Goal: Task Accomplishment & Management: Manage account settings

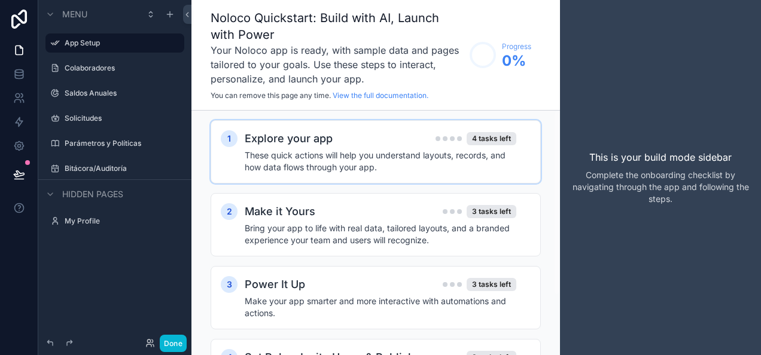
click at [452, 171] on h4 "These quick actions will help you understand layouts, records, and how data flo…" at bounding box center [380, 161] width 271 height 24
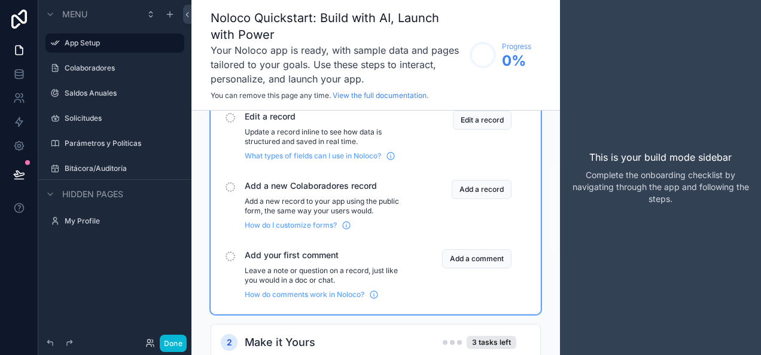
scroll to position [164, 0]
click at [115, 78] on icon "scrollable content" at bounding box center [114, 82] width 11 height 11
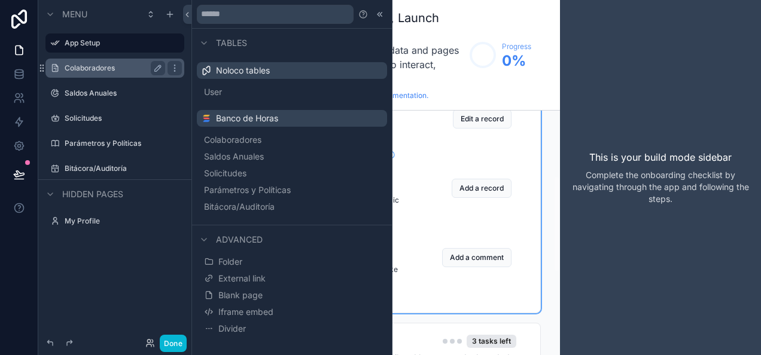
click at [85, 68] on label "Colaboradores" at bounding box center [113, 68] width 96 height 10
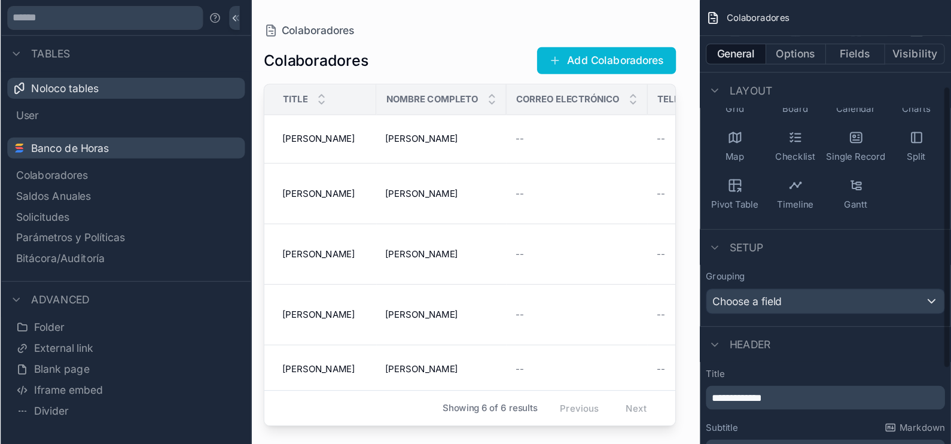
scroll to position [135, 0]
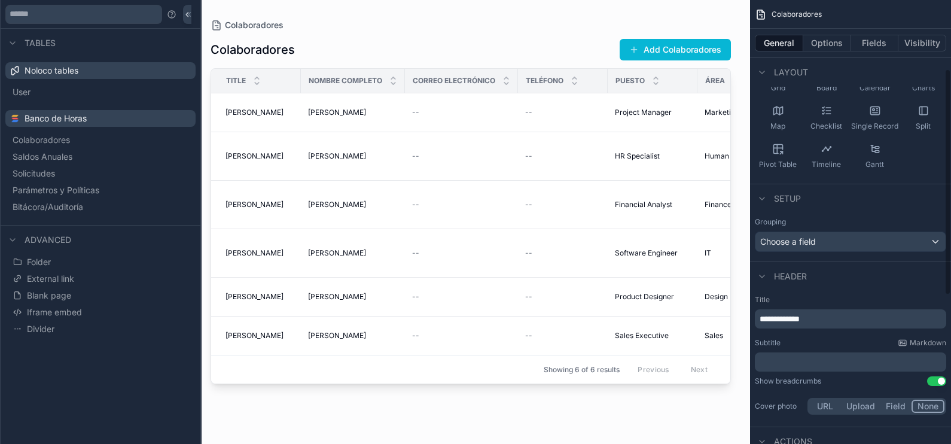
drag, startPoint x: 753, startPoint y: 31, endPoint x: 508, endPoint y: 15, distance: 245.7
click at [508, 15] on div "scrollable content" at bounding box center [470, 214] width 558 height 429
click at [760, 48] on button "Options" at bounding box center [827, 43] width 48 height 17
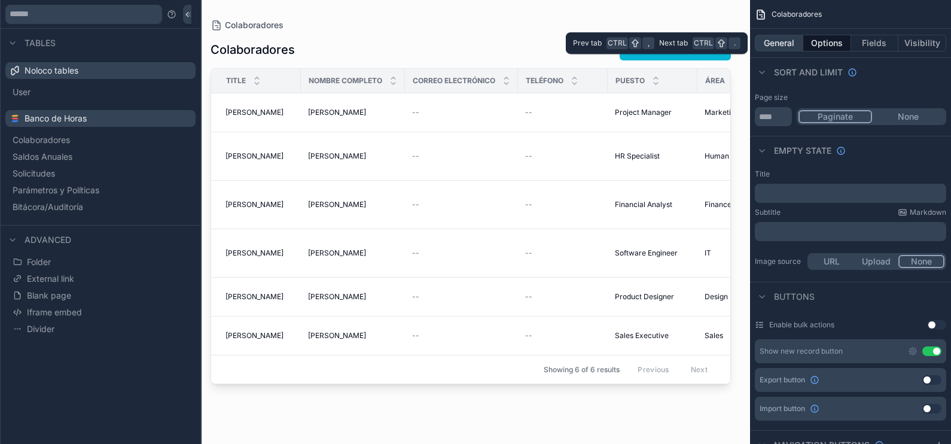
click at [760, 42] on button "General" at bounding box center [779, 43] width 48 height 17
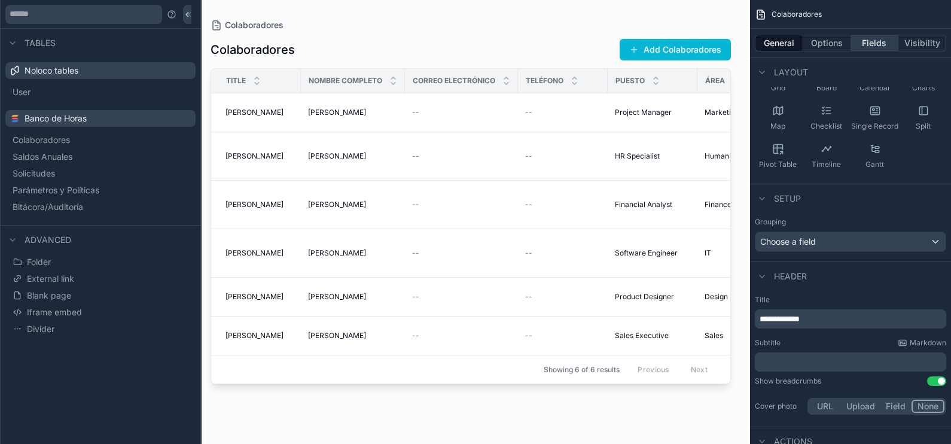
click at [760, 45] on button "Fields" at bounding box center [875, 43] width 48 height 17
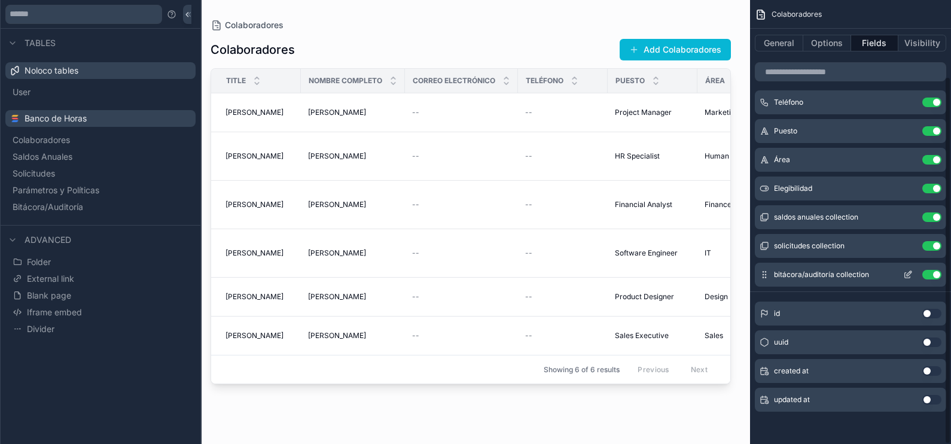
click at [760, 275] on button "Use setting" at bounding box center [931, 275] width 19 height 10
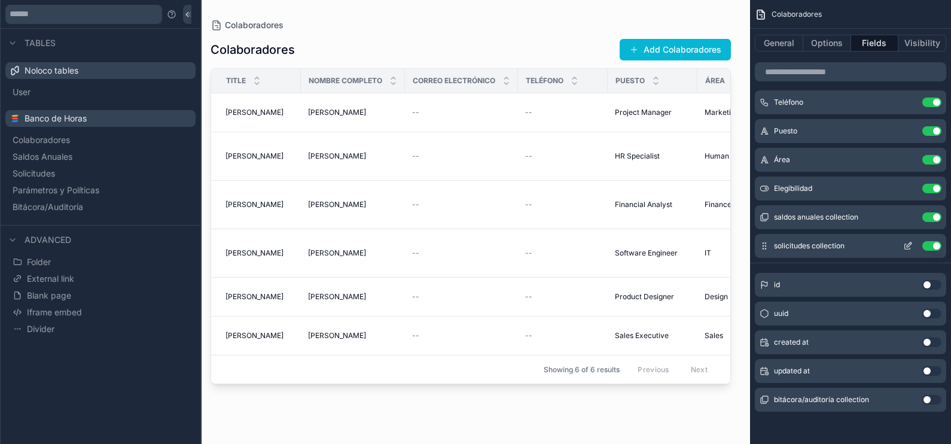
click at [760, 241] on div "Use setting" at bounding box center [919, 246] width 43 height 10
click at [760, 241] on button "Use setting" at bounding box center [931, 246] width 19 height 10
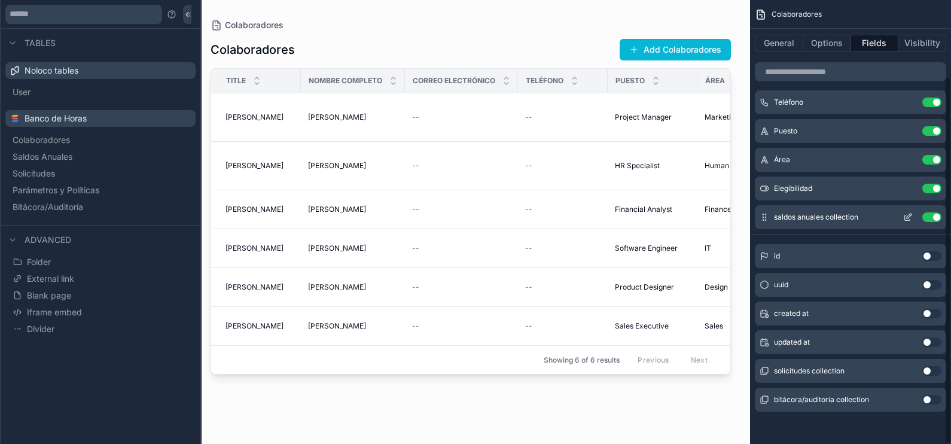
click at [760, 212] on button "Use setting" at bounding box center [931, 217] width 19 height 10
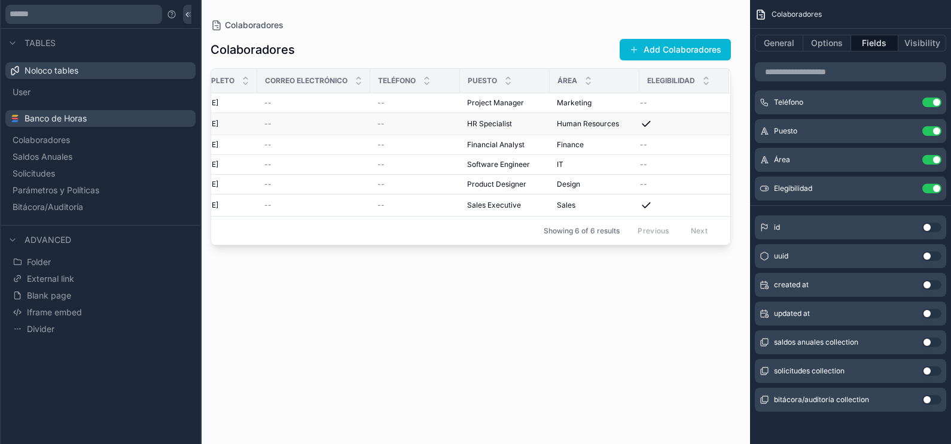
scroll to position [0, 0]
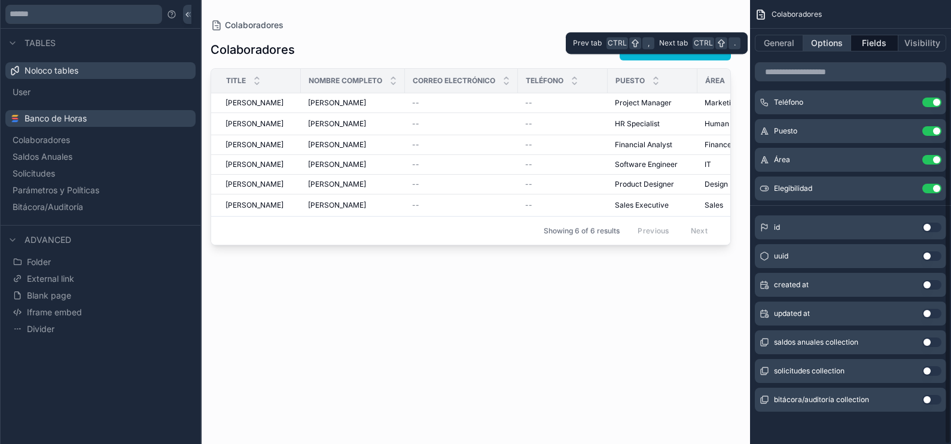
click at [760, 47] on button "Options" at bounding box center [827, 43] width 48 height 17
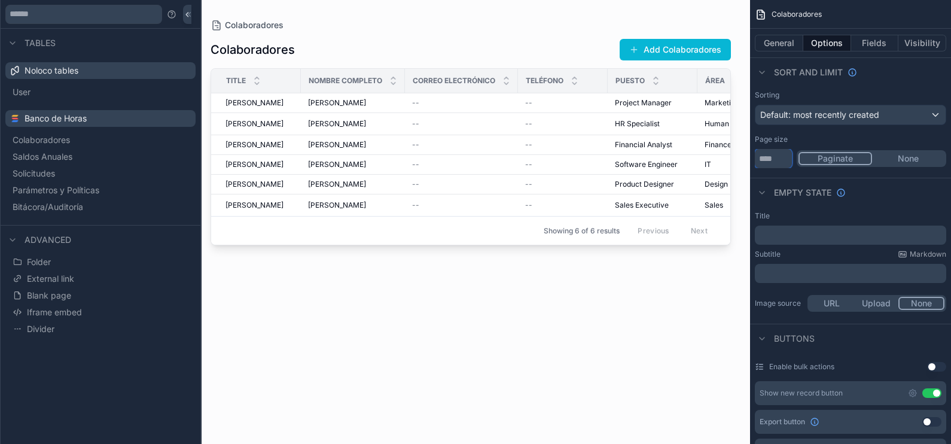
click at [760, 161] on input "**" at bounding box center [773, 158] width 37 height 19
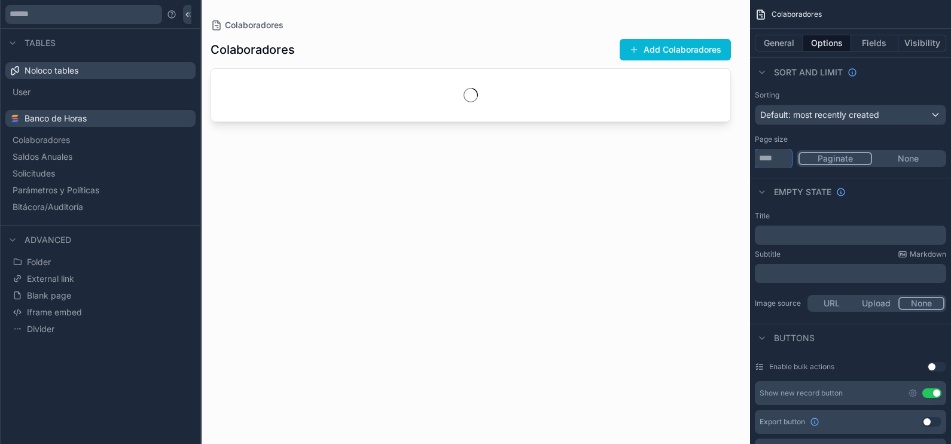
type input "******"
click at [760, 156] on button "None" at bounding box center [908, 158] width 72 height 13
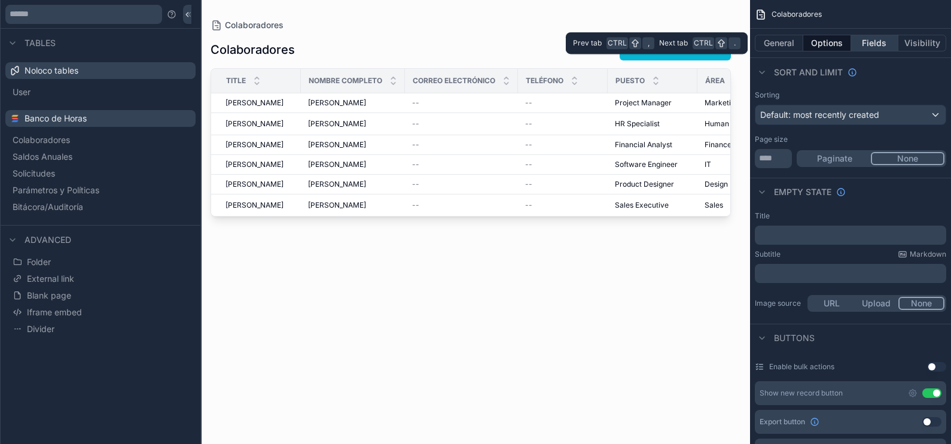
click at [760, 43] on button "Fields" at bounding box center [875, 43] width 48 height 17
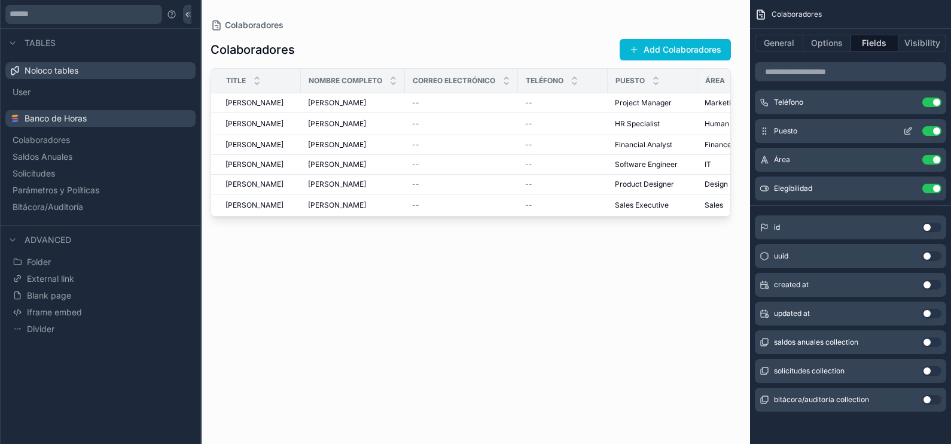
click at [760, 128] on button "Use setting" at bounding box center [931, 131] width 19 height 10
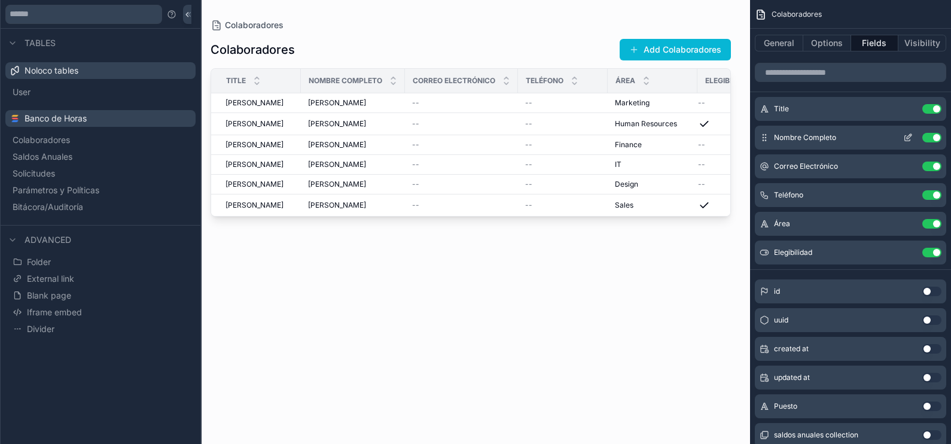
click at [760, 138] on button "Use setting" at bounding box center [931, 138] width 19 height 10
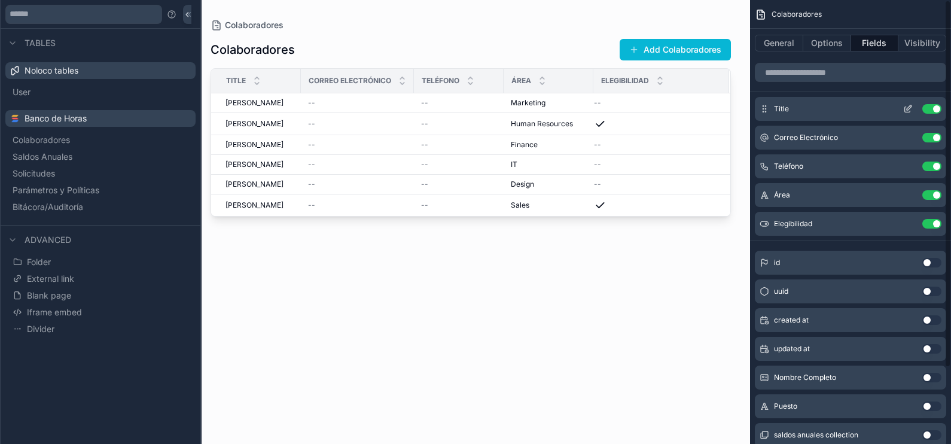
click at [760, 112] on icon "scrollable content" at bounding box center [907, 109] width 5 height 5
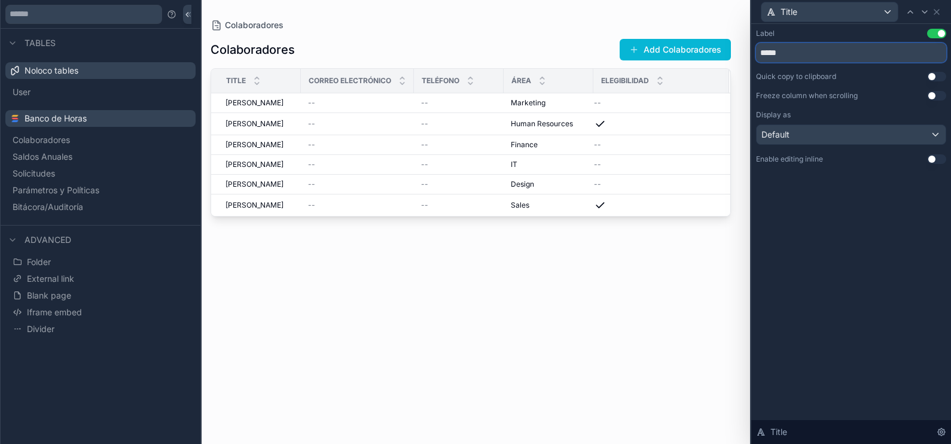
click at [760, 54] on input "*****" at bounding box center [851, 52] width 190 height 19
type input "******"
click at [760, 29] on div "Label Use setting" at bounding box center [851, 34] width 190 height 10
click at [760, 16] on icon at bounding box center [937, 12] width 10 height 10
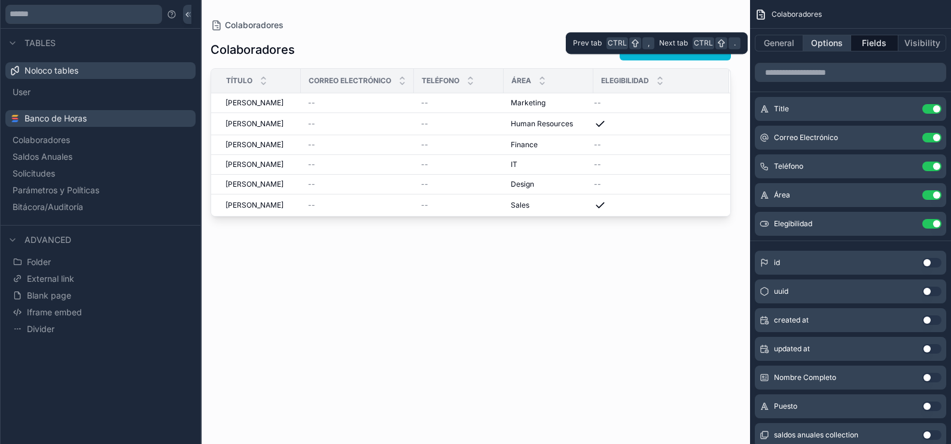
click at [760, 45] on button "Options" at bounding box center [827, 43] width 48 height 17
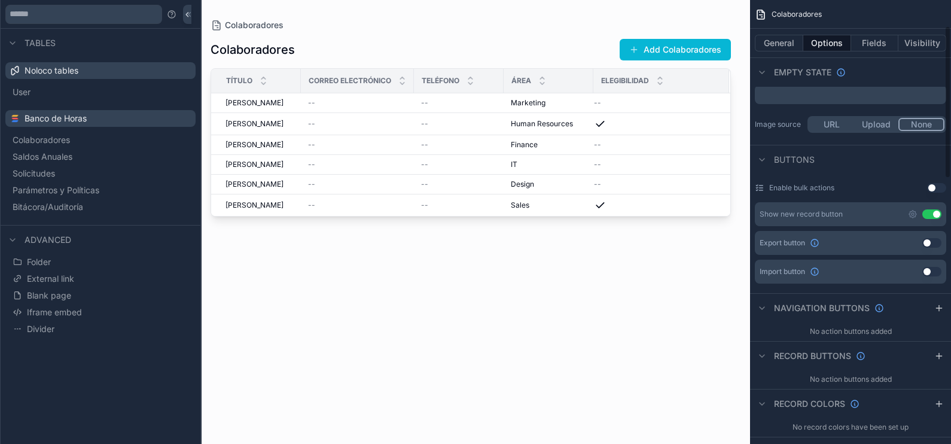
scroll to position [274, 0]
click at [760, 210] on icon "scrollable content" at bounding box center [913, 211] width 10 height 10
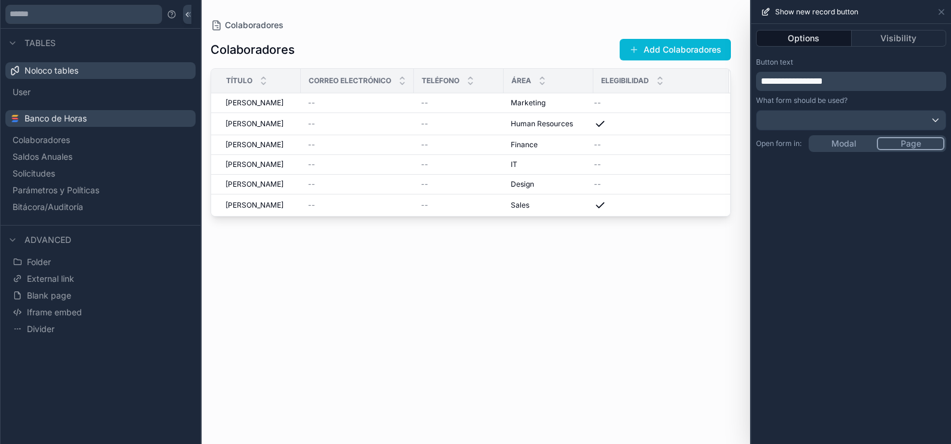
click at [760, 77] on span "**********" at bounding box center [792, 81] width 62 height 9
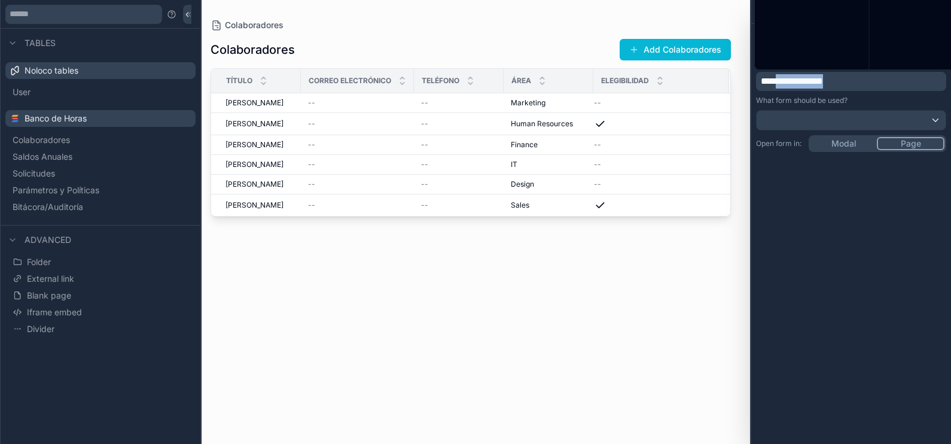
click at [760, 77] on span "**********" at bounding box center [792, 81] width 62 height 9
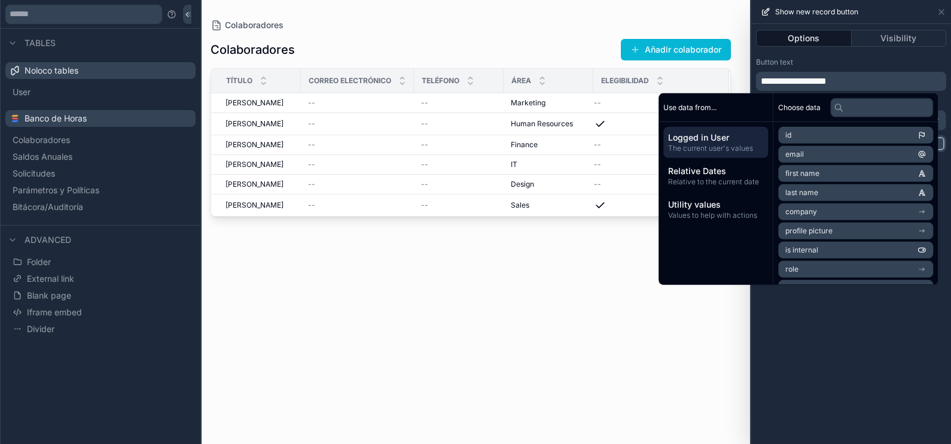
click at [760, 60] on div "Button text" at bounding box center [851, 62] width 190 height 10
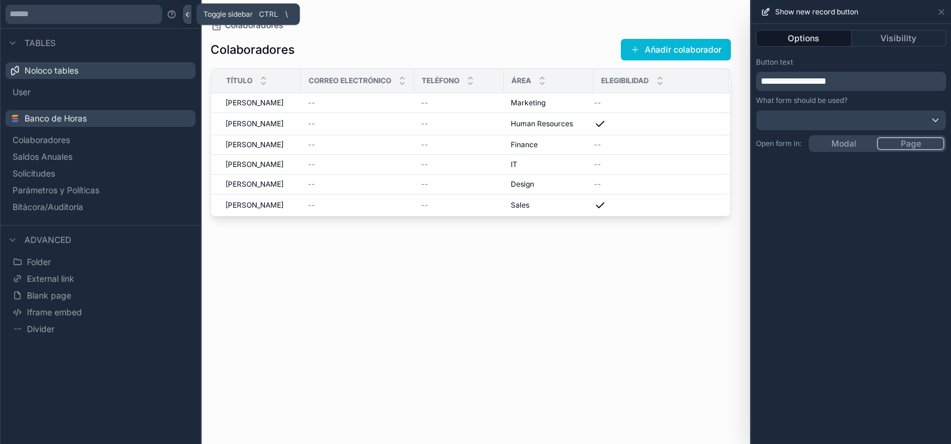
click at [186, 15] on icon at bounding box center [187, 15] width 2 height 4
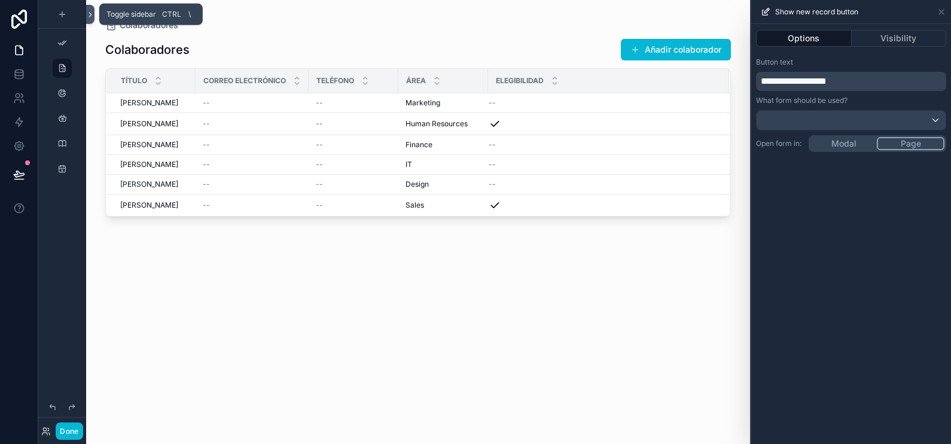
click at [89, 16] on icon at bounding box center [90, 14] width 8 height 9
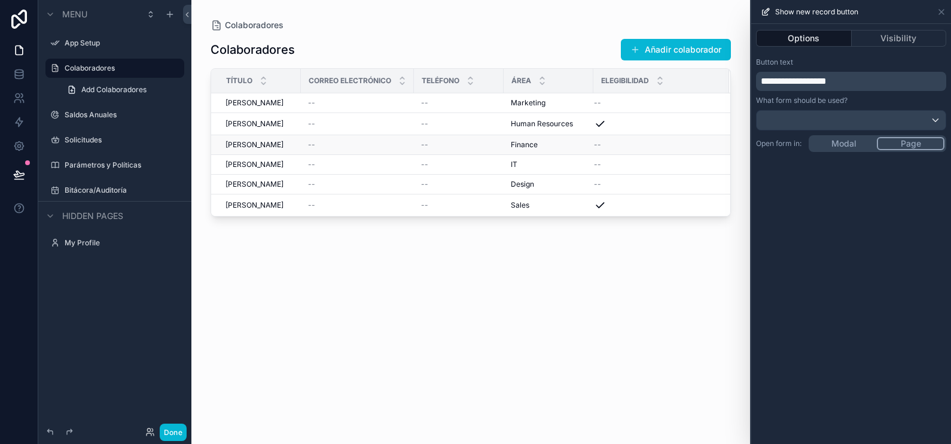
click at [395, 146] on div "--" at bounding box center [357, 145] width 99 height 10
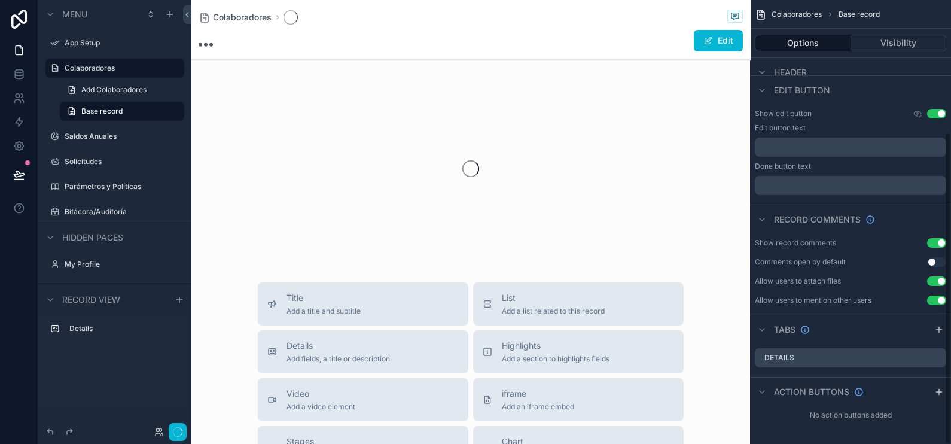
scroll to position [188, 0]
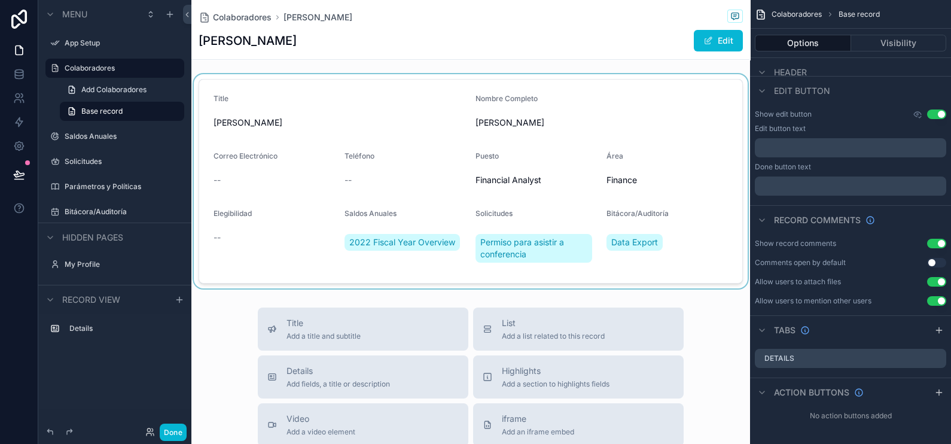
click at [655, 200] on div "scrollable content" at bounding box center [470, 181] width 558 height 214
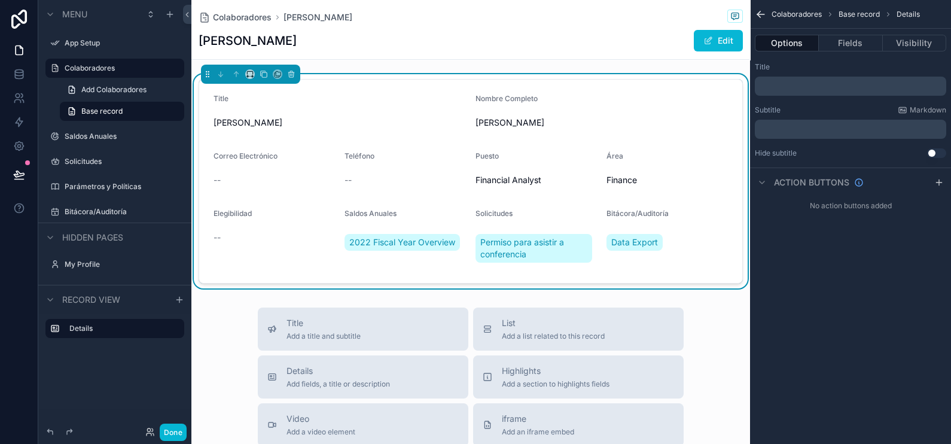
scroll to position [0, 0]
click at [760, 41] on button "Fields" at bounding box center [850, 43] width 63 height 17
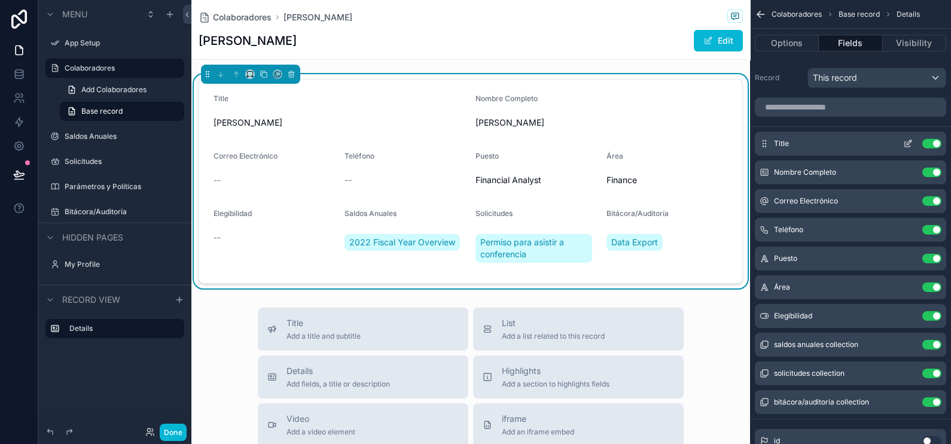
click at [760, 143] on button "Use setting" at bounding box center [931, 144] width 19 height 10
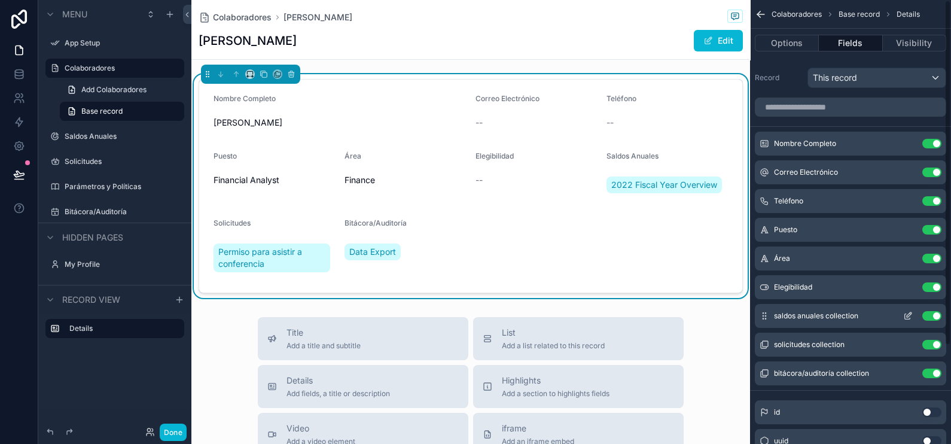
click at [760, 317] on button "Use setting" at bounding box center [931, 316] width 19 height 10
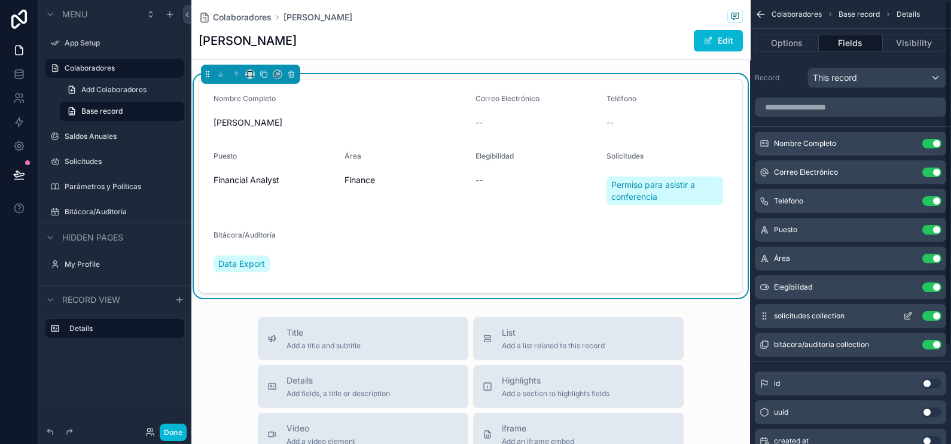
click at [760, 317] on button "Use setting" at bounding box center [931, 316] width 19 height 10
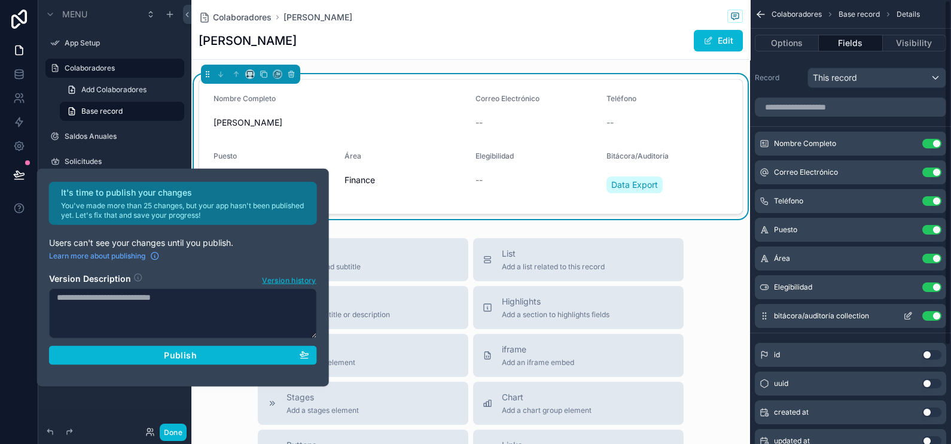
click at [760, 315] on button "Use setting" at bounding box center [931, 316] width 19 height 10
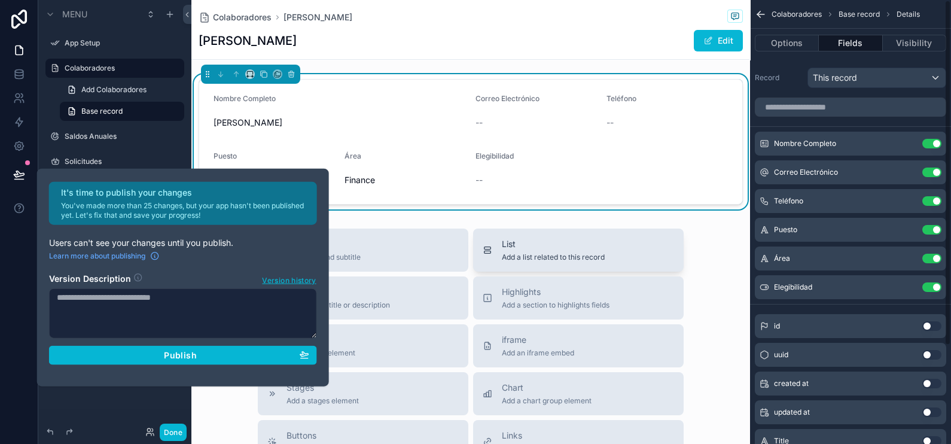
click at [590, 251] on div "List Add a list related to this record" at bounding box center [553, 250] width 103 height 24
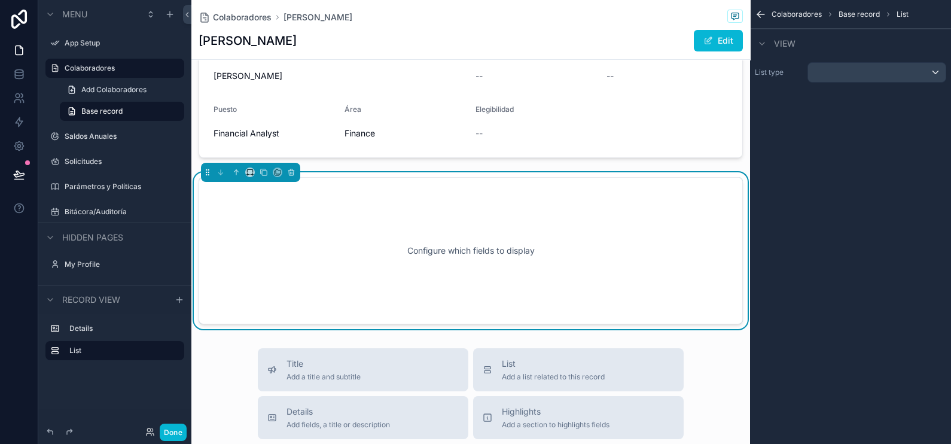
scroll to position [74, 0]
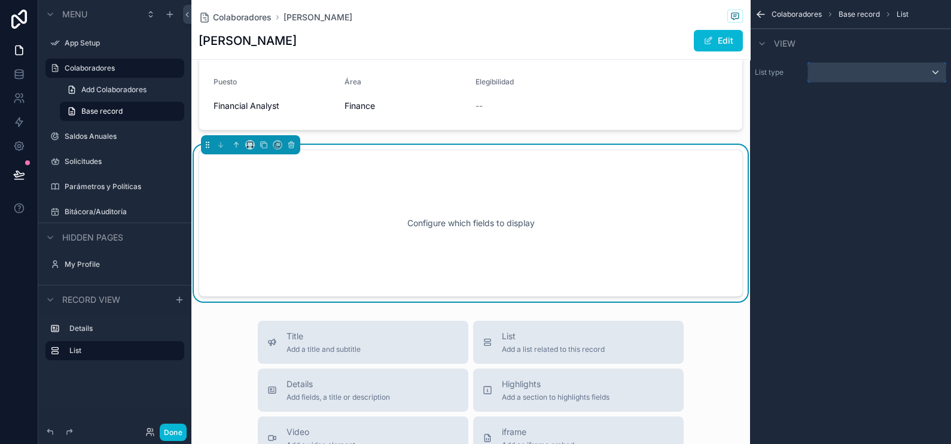
click at [760, 77] on div "scrollable content" at bounding box center [877, 72] width 138 height 19
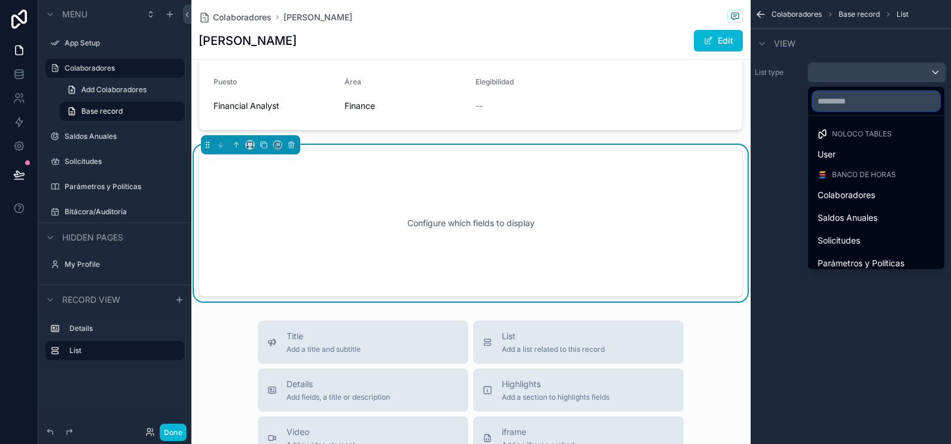
click at [760, 107] on input "text" at bounding box center [876, 100] width 127 height 19
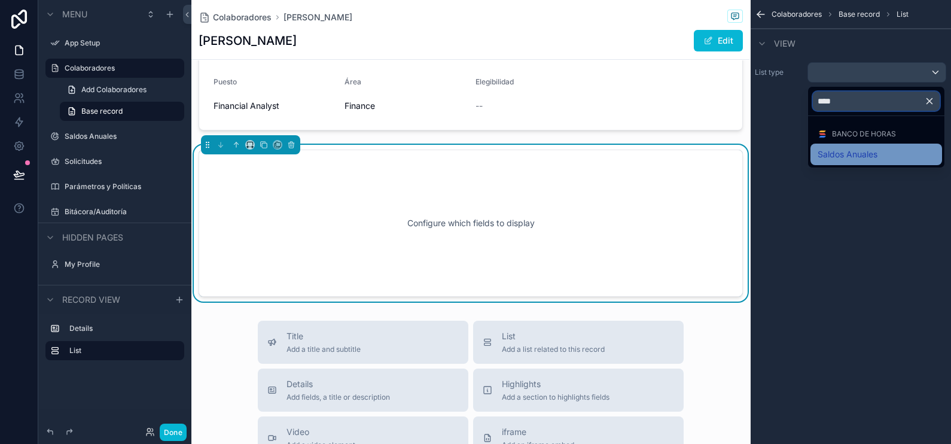
type input "****"
click at [760, 154] on span "Saldos Anuales" at bounding box center [847, 154] width 60 height 14
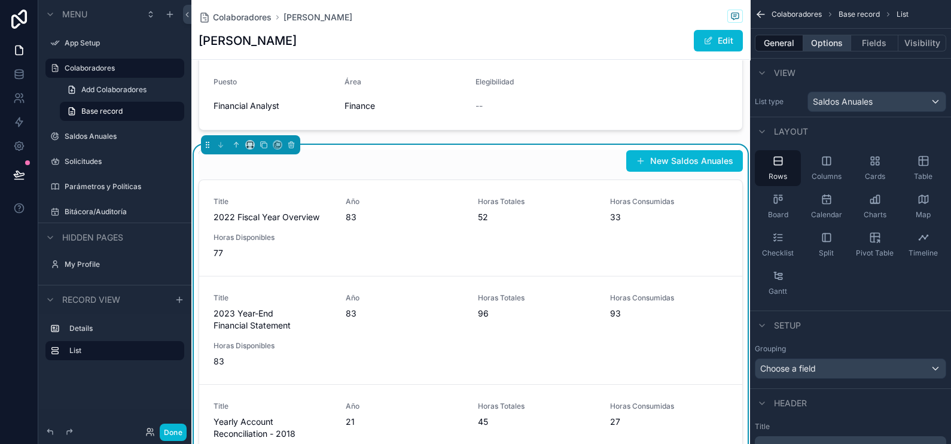
click at [760, 39] on button "Options" at bounding box center [827, 43] width 48 height 17
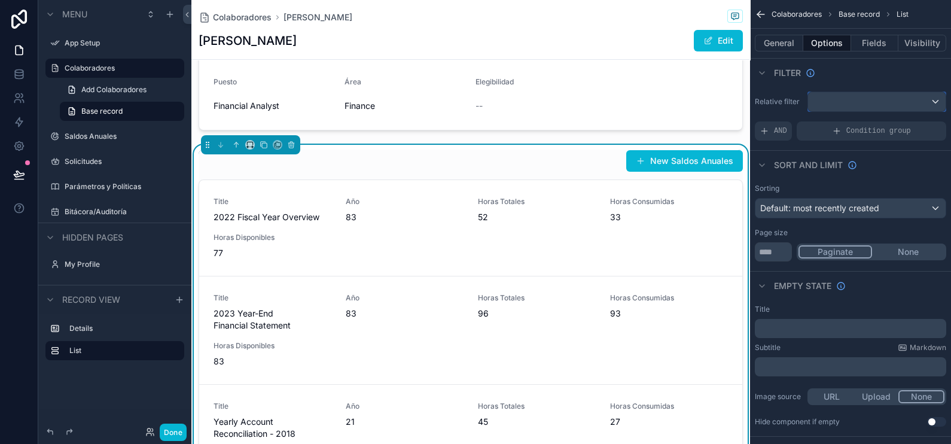
click at [760, 104] on div "scrollable content" at bounding box center [877, 101] width 138 height 19
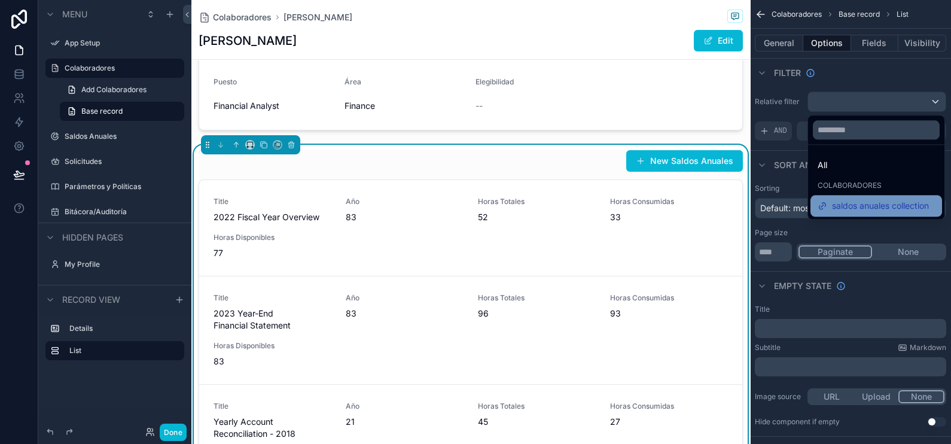
click at [760, 205] on span "saldos anuales collection" at bounding box center [880, 206] width 97 height 14
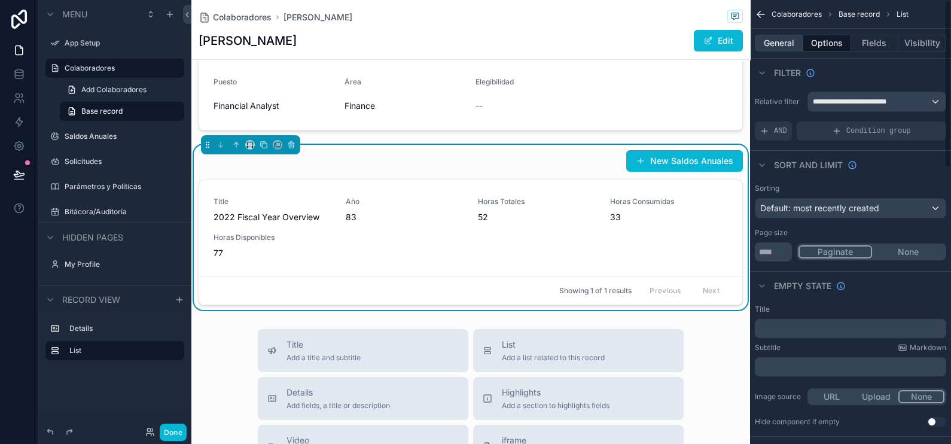
click at [760, 45] on button "General" at bounding box center [779, 43] width 48 height 17
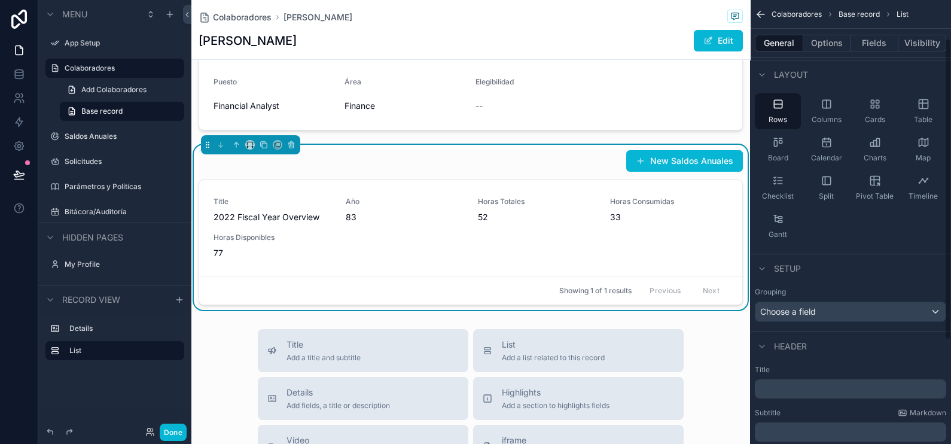
scroll to position [0, 0]
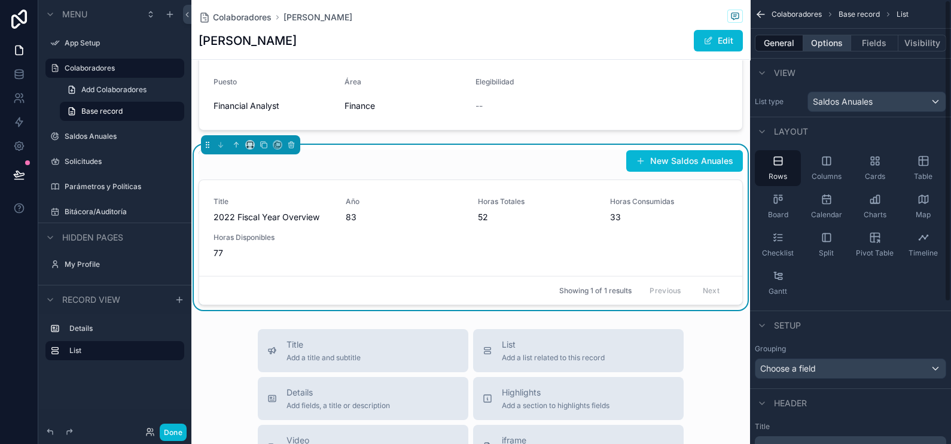
click at [760, 39] on button "Options" at bounding box center [827, 43] width 48 height 17
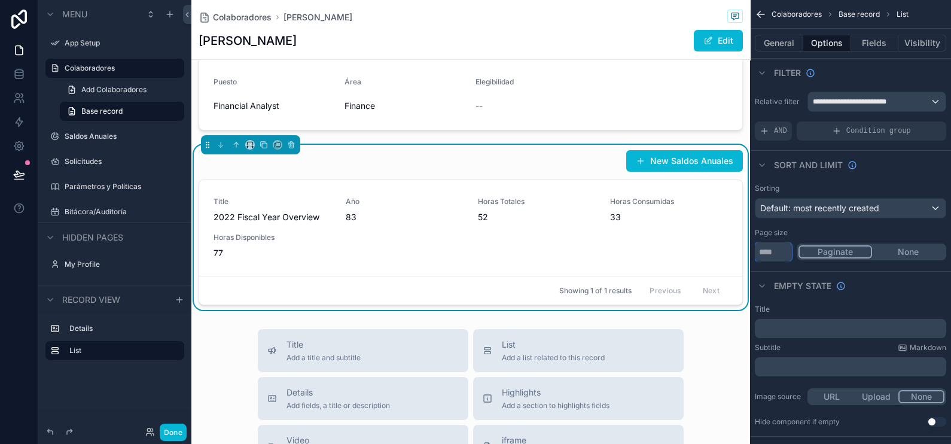
click at [760, 251] on input "**" at bounding box center [773, 251] width 37 height 19
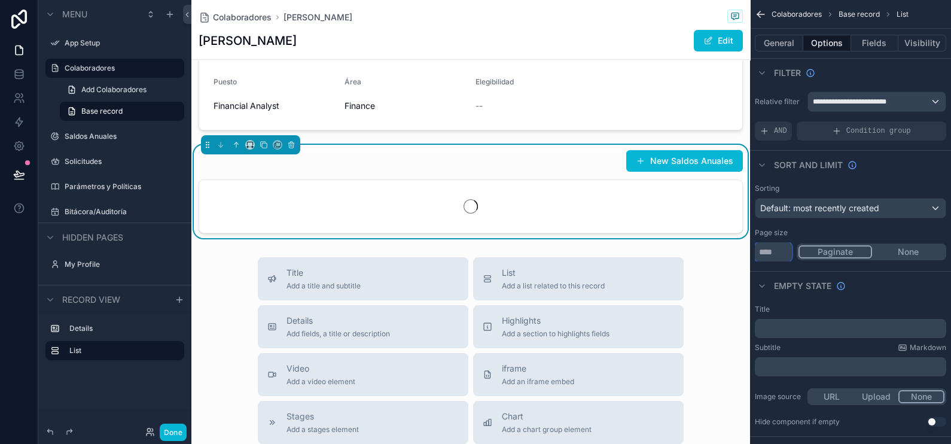
type input "***"
click at [760, 251] on button "None" at bounding box center [908, 251] width 72 height 13
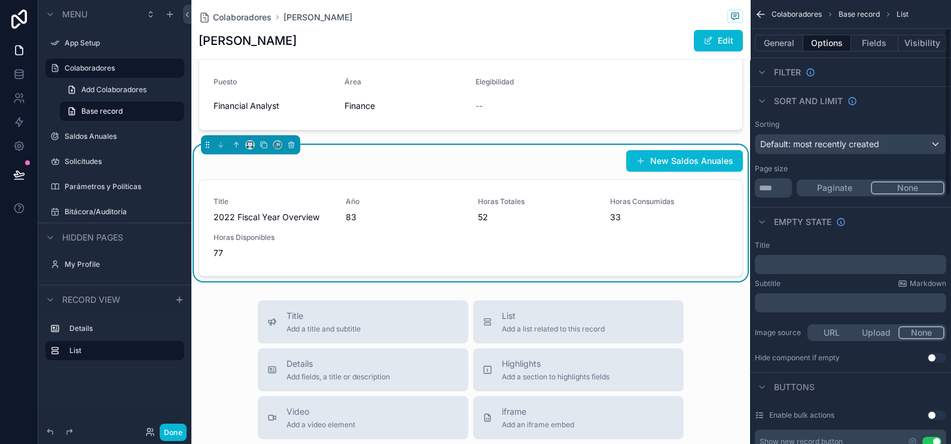
scroll to position [74, 0]
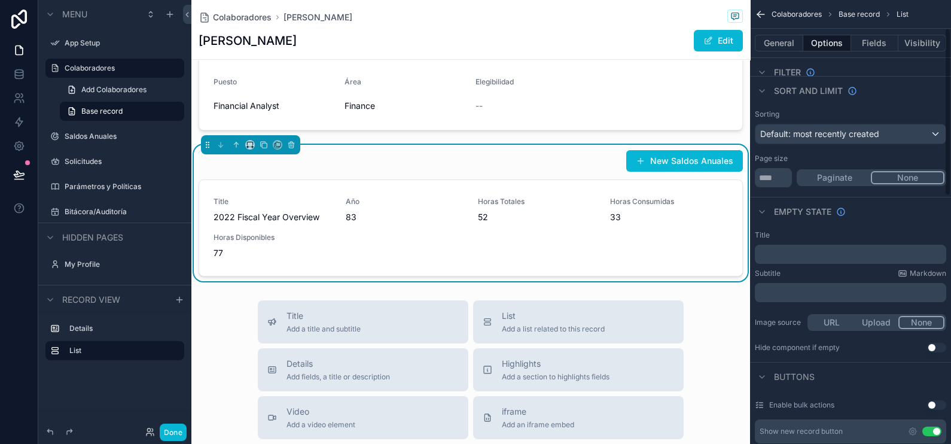
click at [760, 245] on div "﻿" at bounding box center [850, 254] width 191 height 19
click at [760, 254] on p "﻿" at bounding box center [851, 254] width 184 height 10
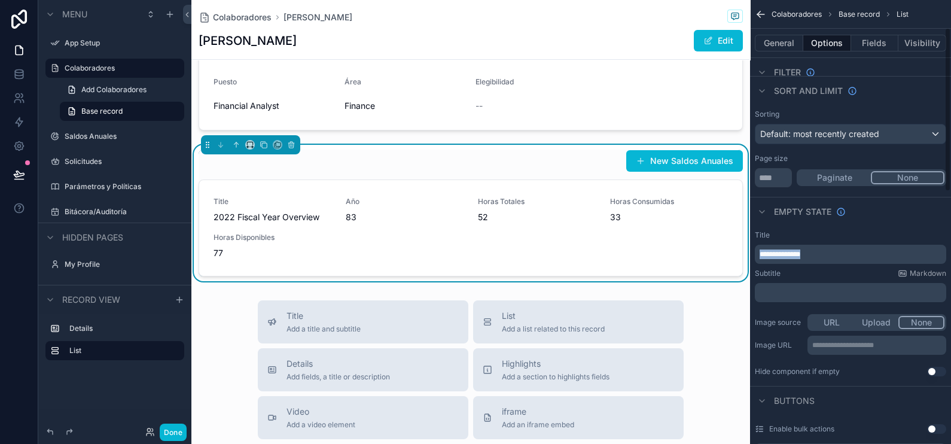
click at [760, 254] on p "**********" at bounding box center [851, 254] width 184 height 10
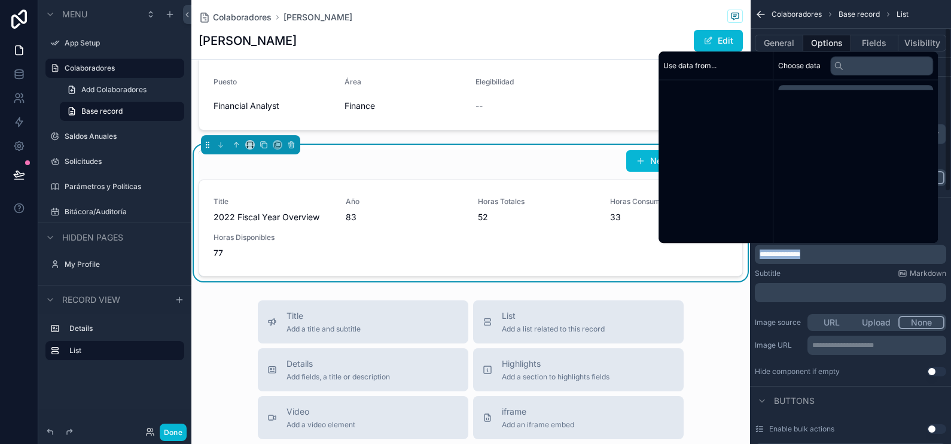
copy span "**********"
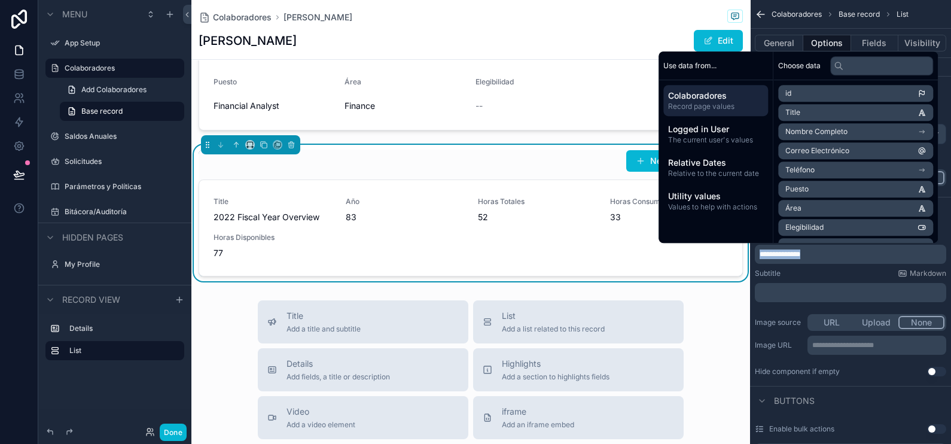
click at [760, 278] on div "Subtitle Markdown ﻿" at bounding box center [850, 284] width 191 height 33
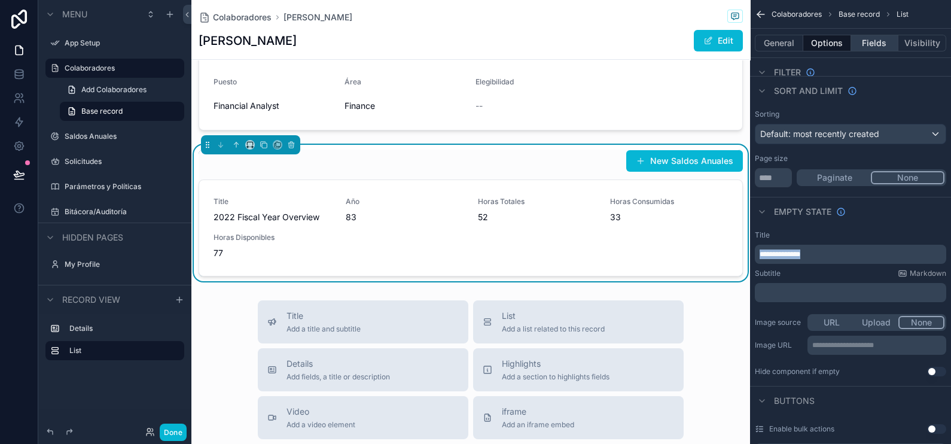
click at [760, 43] on button "Fields" at bounding box center [875, 43] width 48 height 17
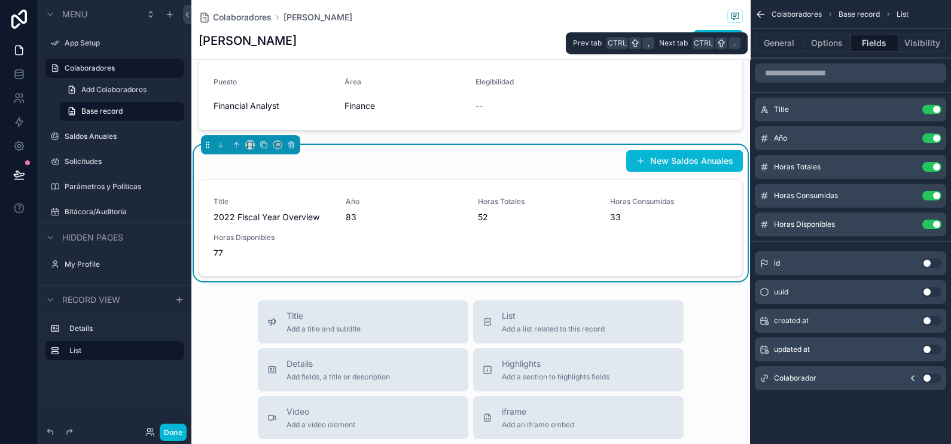
scroll to position [0, 0]
click at [760, 43] on button "Fields" at bounding box center [875, 43] width 48 height 17
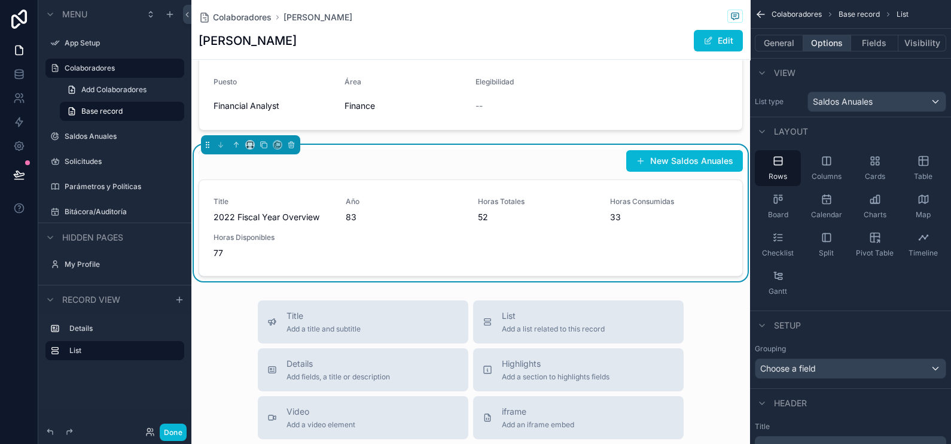
click at [760, 44] on button "Options" at bounding box center [827, 43] width 48 height 17
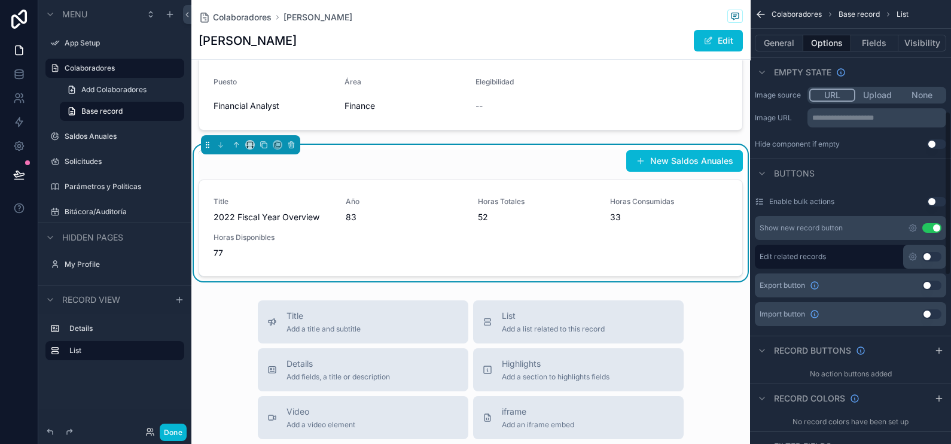
scroll to position [300, 0]
click at [760, 224] on button "Use setting" at bounding box center [931, 229] width 19 height 10
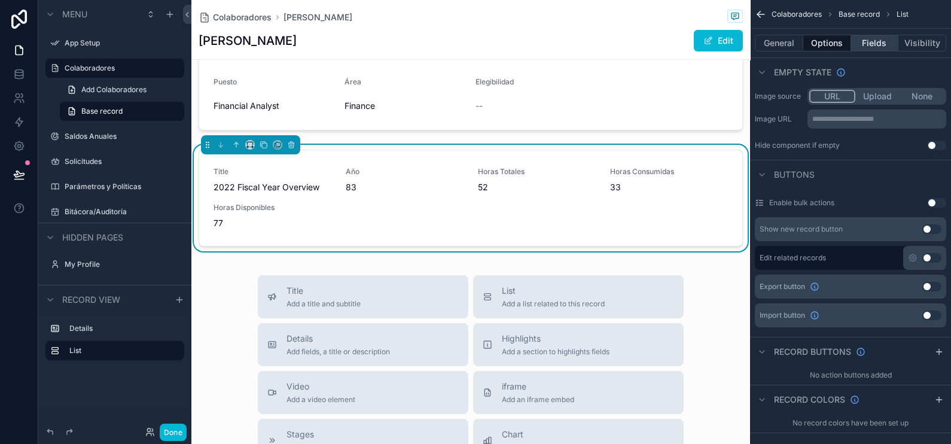
click at [760, 39] on button "Fields" at bounding box center [875, 43] width 48 height 17
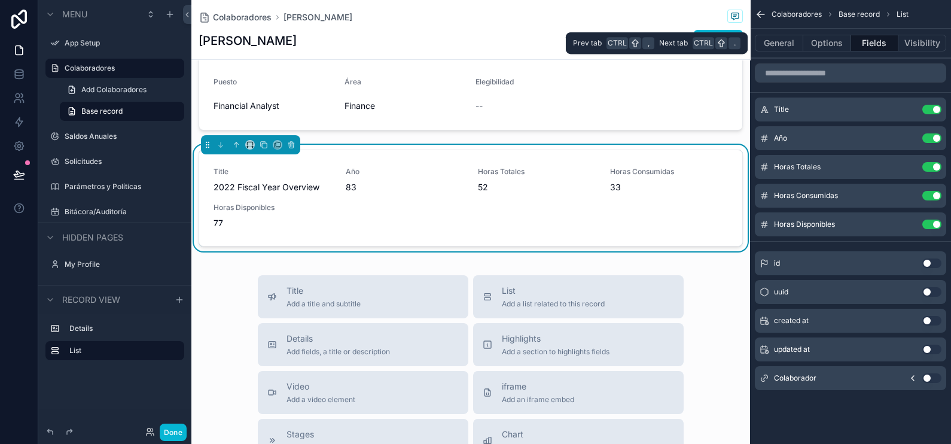
scroll to position [0, 0]
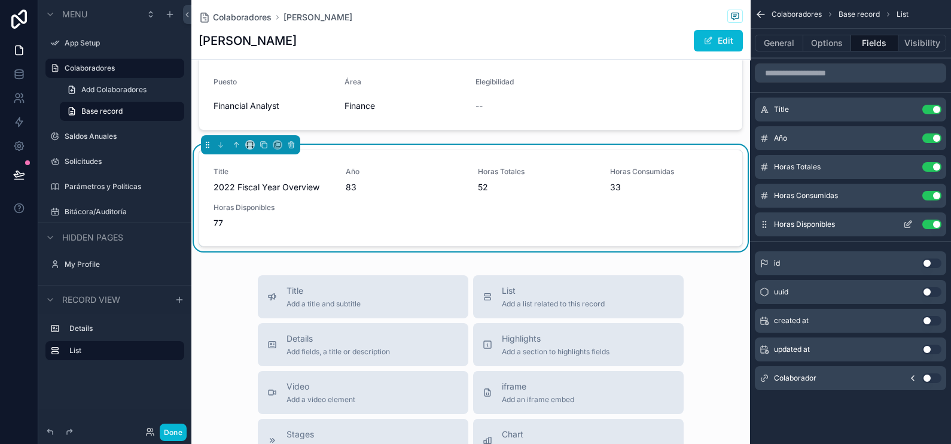
click at [760, 221] on button "Use setting" at bounding box center [931, 224] width 19 height 10
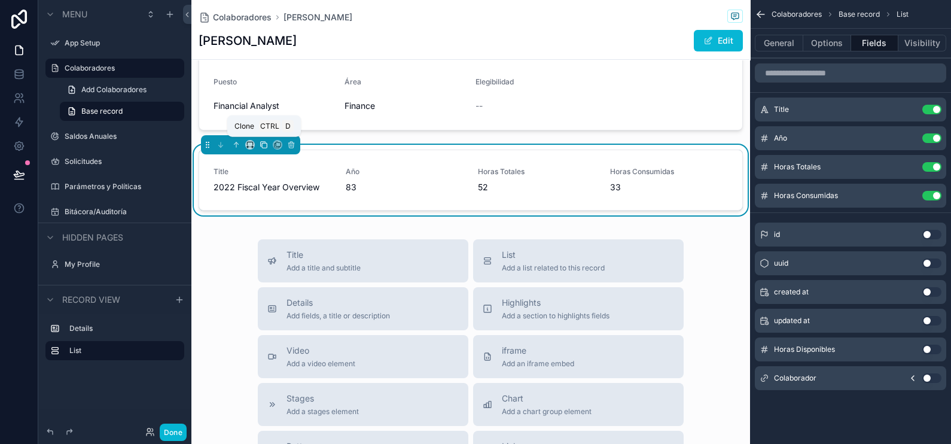
click at [262, 144] on icon "scrollable content" at bounding box center [263, 145] width 8 height 8
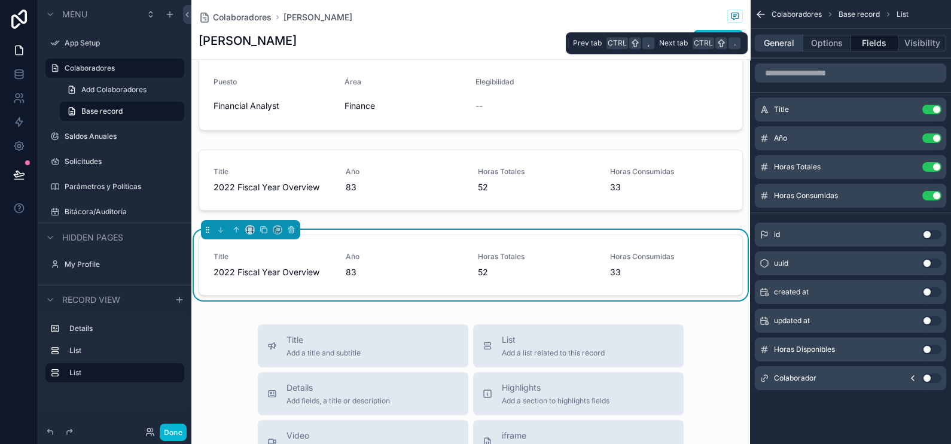
click at [760, 41] on button "General" at bounding box center [779, 43] width 48 height 17
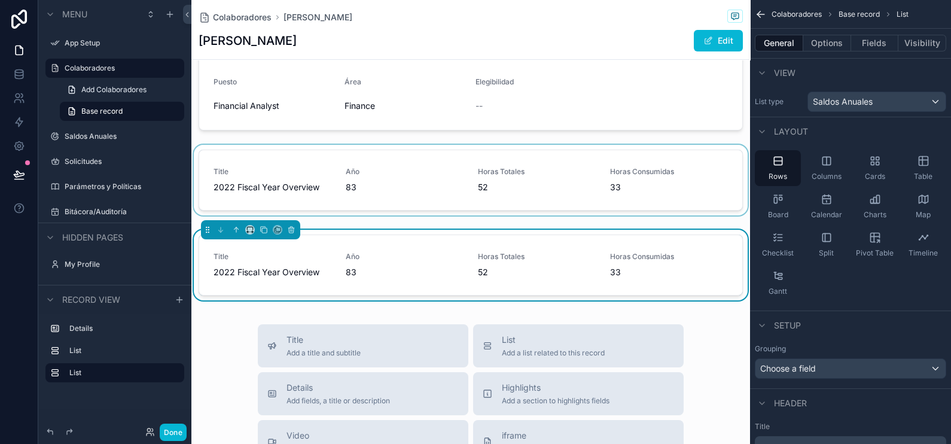
click at [615, 146] on div "scrollable content" at bounding box center [470, 182] width 558 height 75
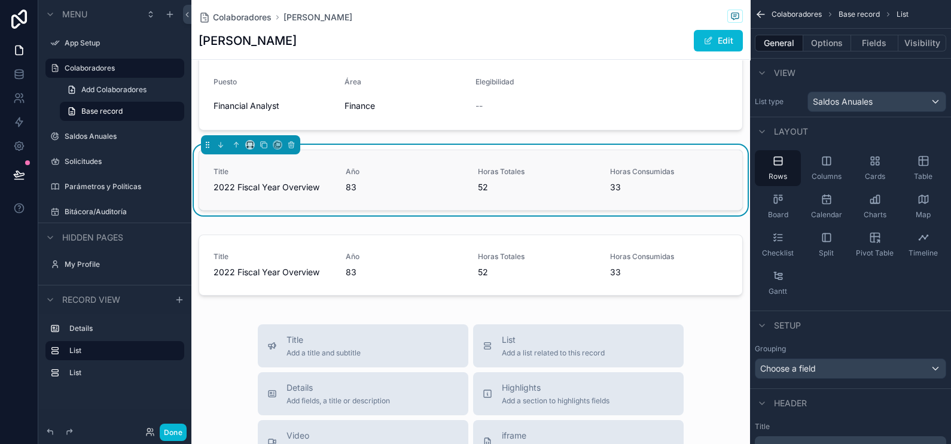
click at [612, 167] on span "Horas Consumidas" at bounding box center [669, 172] width 118 height 10
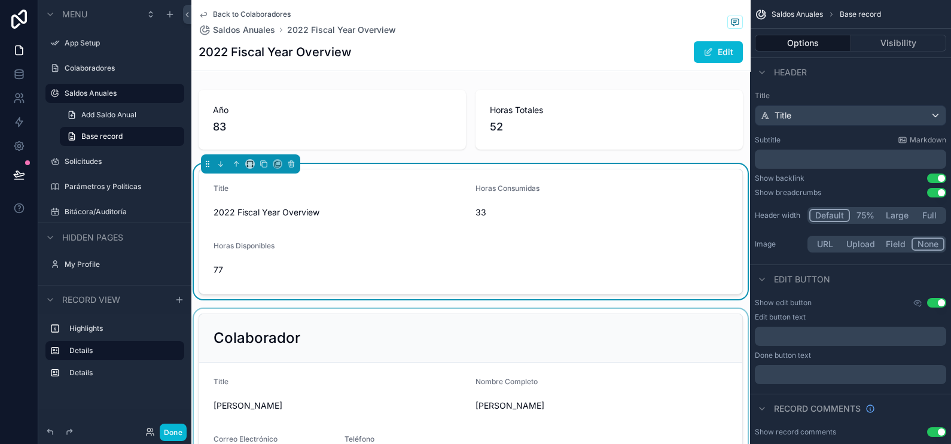
scroll to position [2, 0]
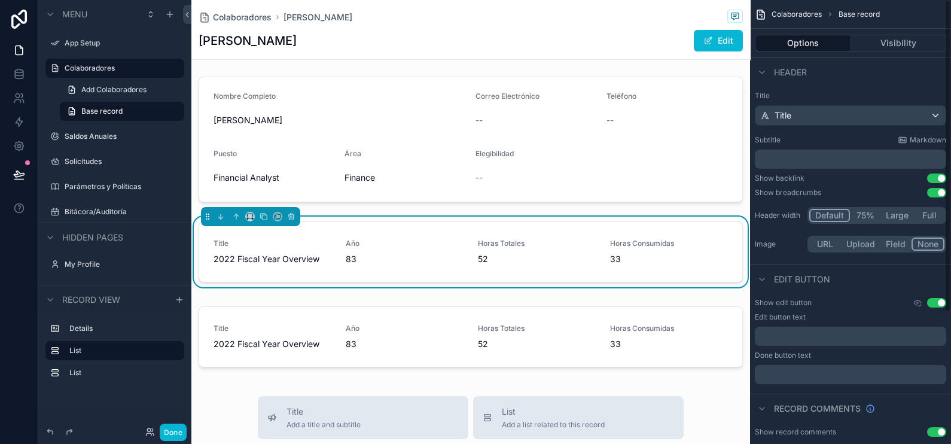
click at [760, 335] on p "﻿" at bounding box center [851, 336] width 184 height 10
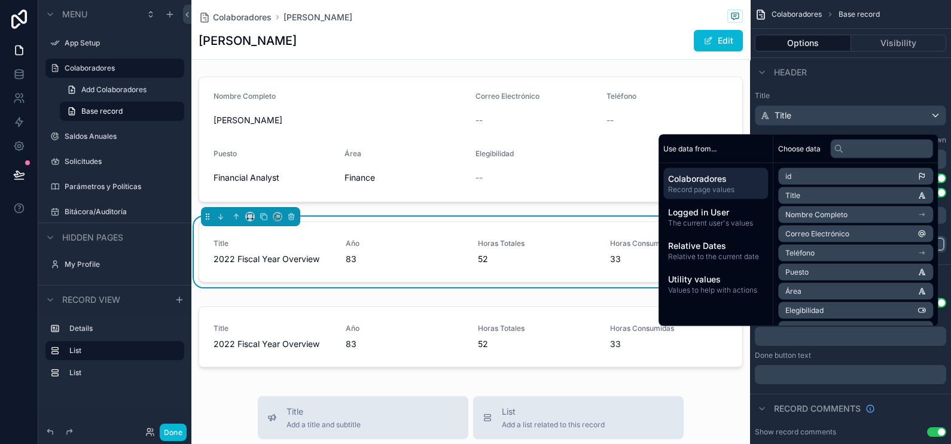
click at [760, 355] on div "Done button text" at bounding box center [850, 355] width 191 height 10
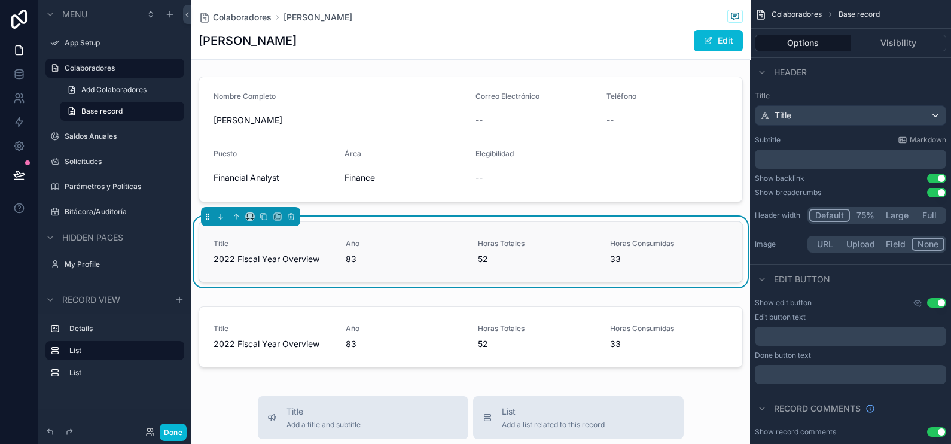
click at [568, 254] on span "52" at bounding box center [537, 259] width 118 height 12
click at [452, 218] on div "Title 2022 Fiscal Year Overview Año 83 Horas Totales 52 Horas Consumidas 33" at bounding box center [470, 253] width 558 height 75
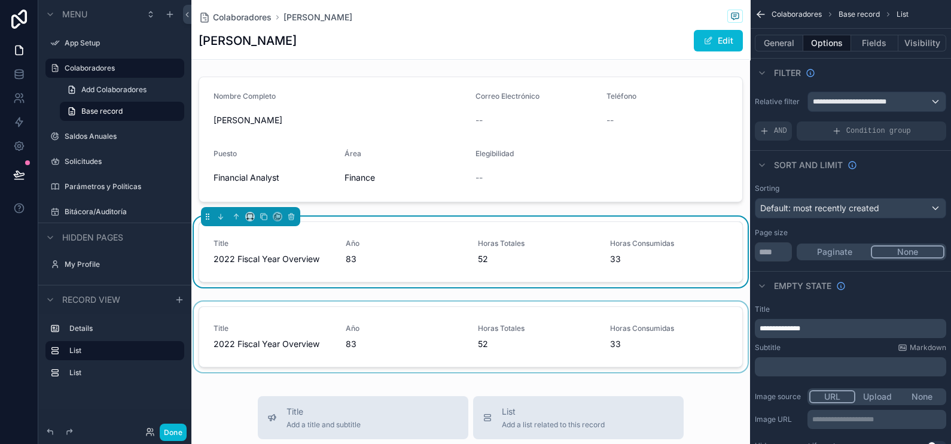
drag, startPoint x: 834, startPoint y: 332, endPoint x: 709, endPoint y: 331, distance: 125.0
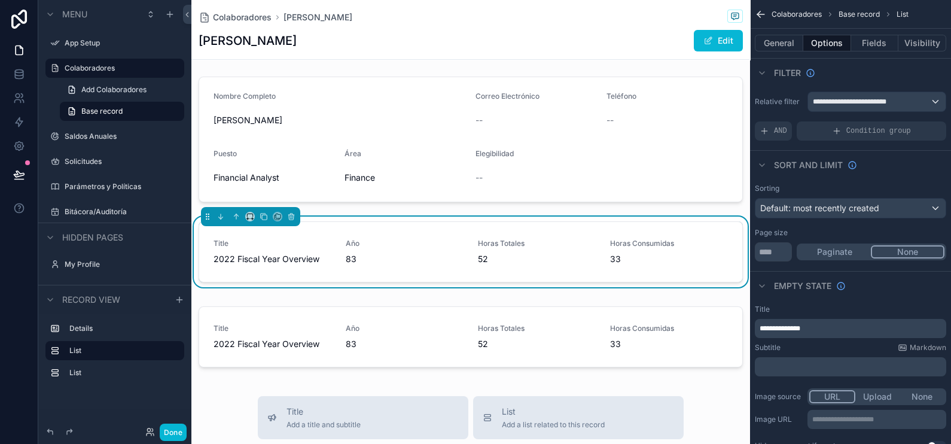
drag, startPoint x: 709, startPoint y: 331, endPoint x: 831, endPoint y: 347, distance: 123.0
click at [760, 347] on div "Subtitle Markdown" at bounding box center [850, 348] width 191 height 10
click at [760, 328] on span "**********" at bounding box center [779, 328] width 41 height 7
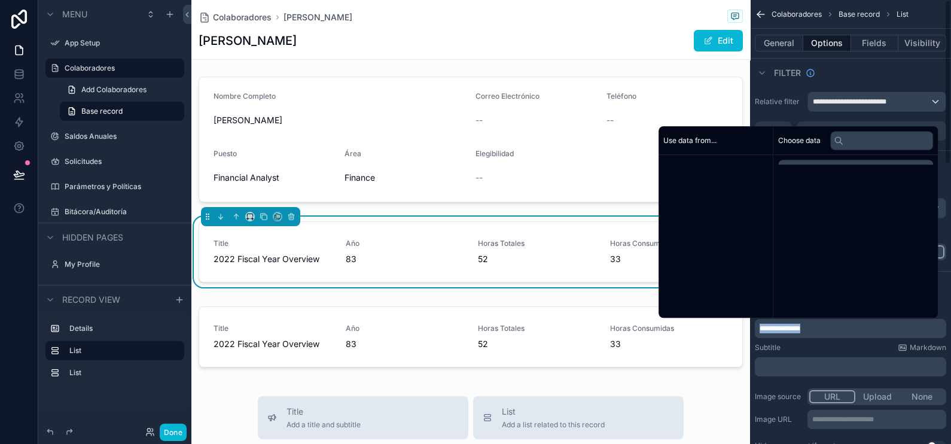
click at [760, 328] on span "**********" at bounding box center [779, 328] width 41 height 7
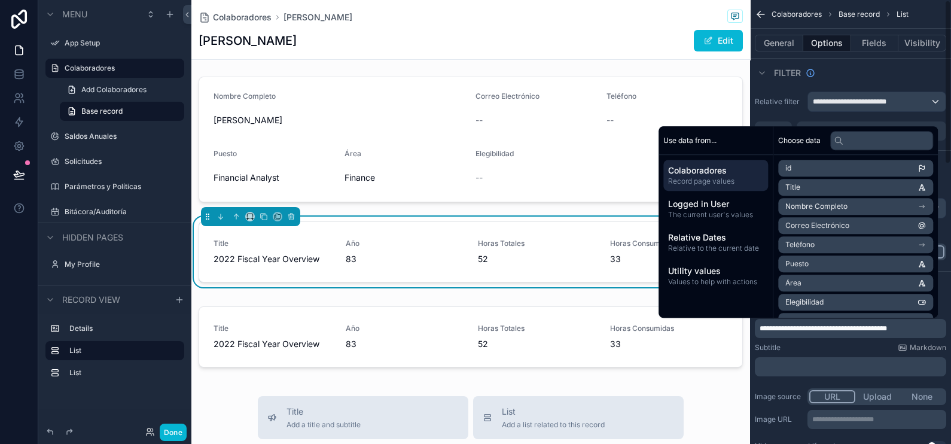
click at [760, 341] on div "**********" at bounding box center [850, 377] width 201 height 155
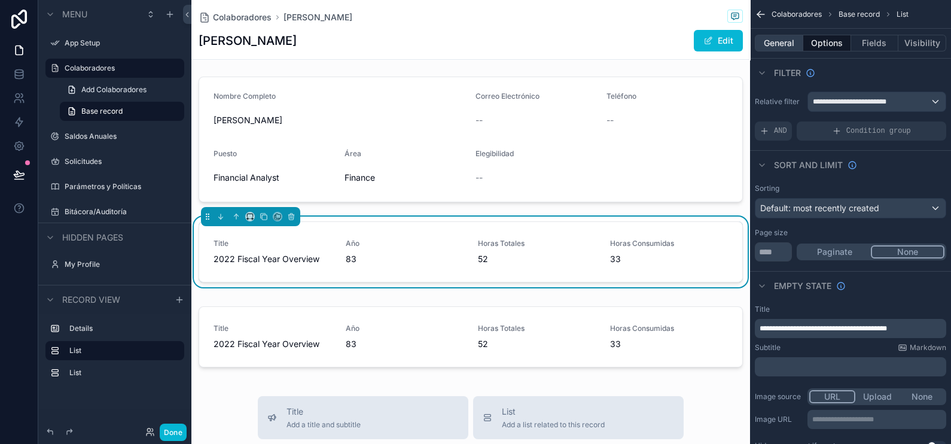
click at [760, 42] on button "General" at bounding box center [779, 43] width 48 height 17
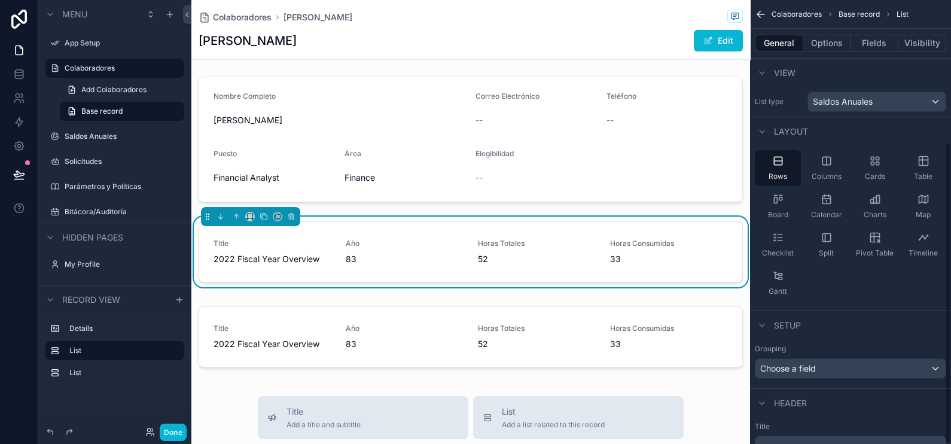
scroll to position [209, 0]
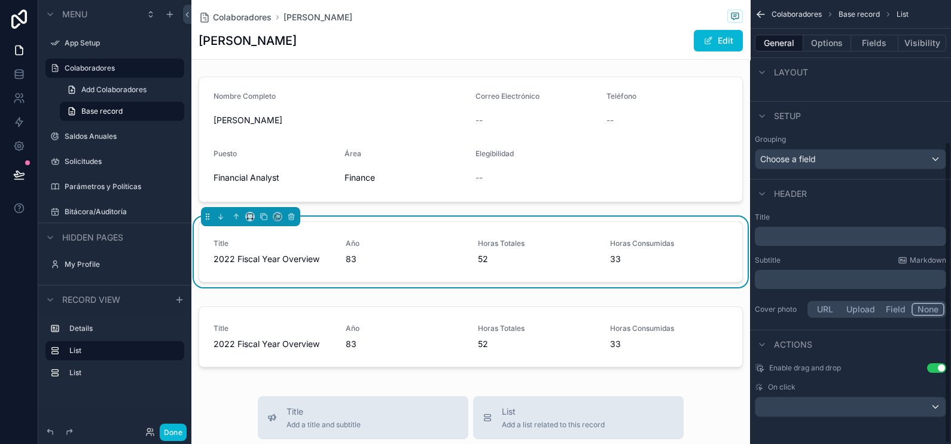
click at [760, 237] on p "﻿" at bounding box center [851, 236] width 184 height 12
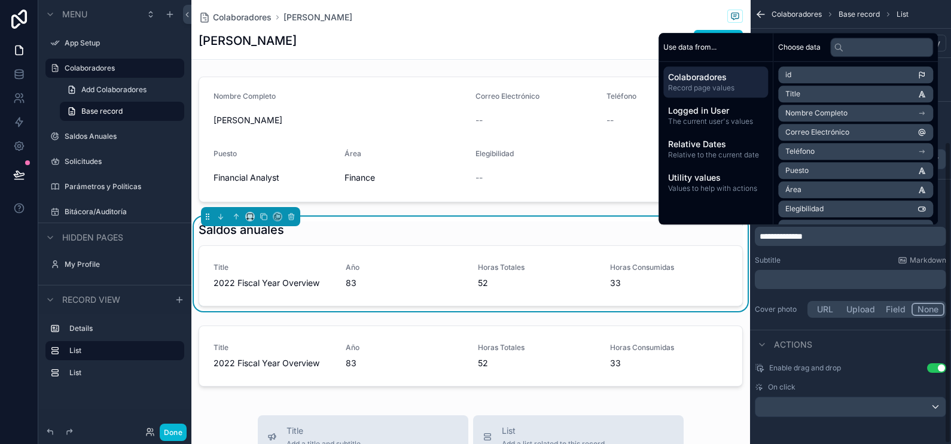
click at [760, 262] on div "Subtitle Markdown" at bounding box center [850, 260] width 191 height 10
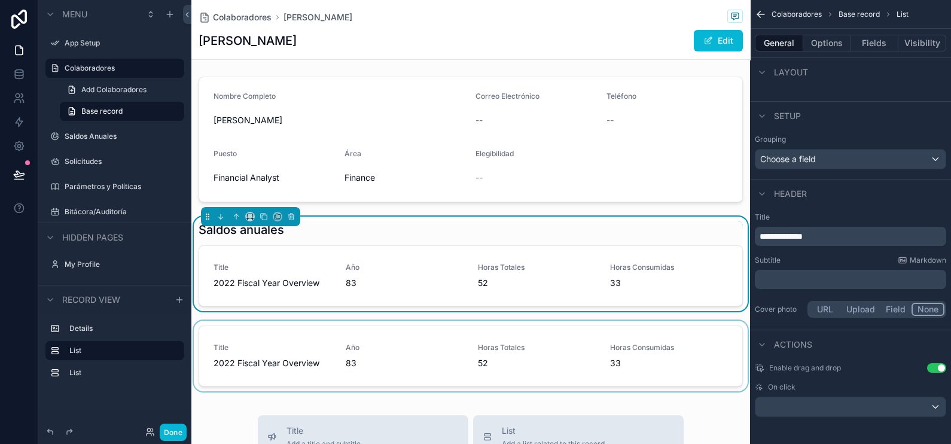
click at [332, 329] on div "scrollable content" at bounding box center [470, 357] width 558 height 75
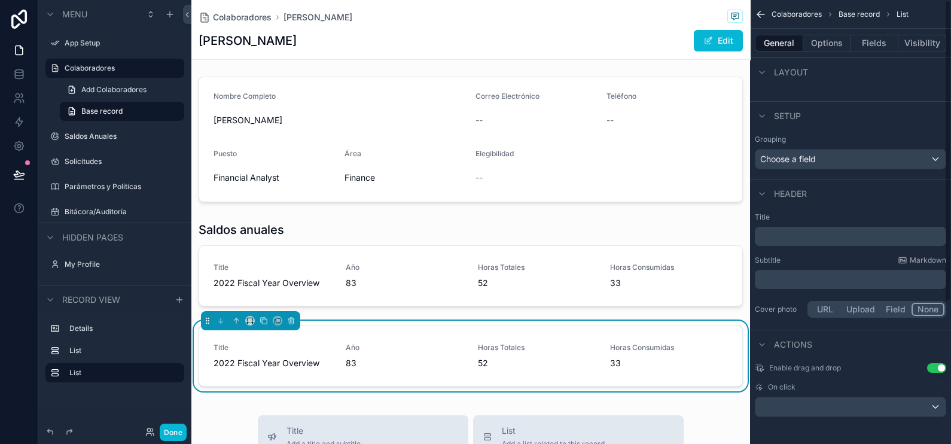
scroll to position [0, 0]
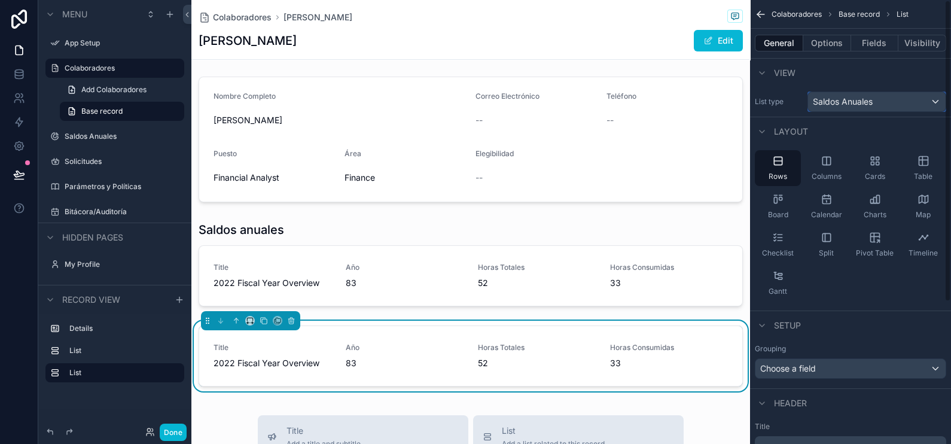
click at [760, 108] on div "Saldos Anuales" at bounding box center [877, 101] width 138 height 19
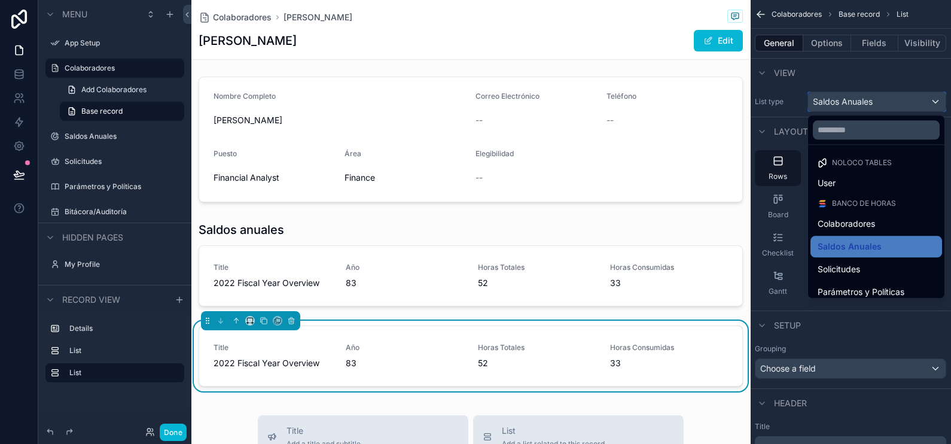
scroll to position [29, 0]
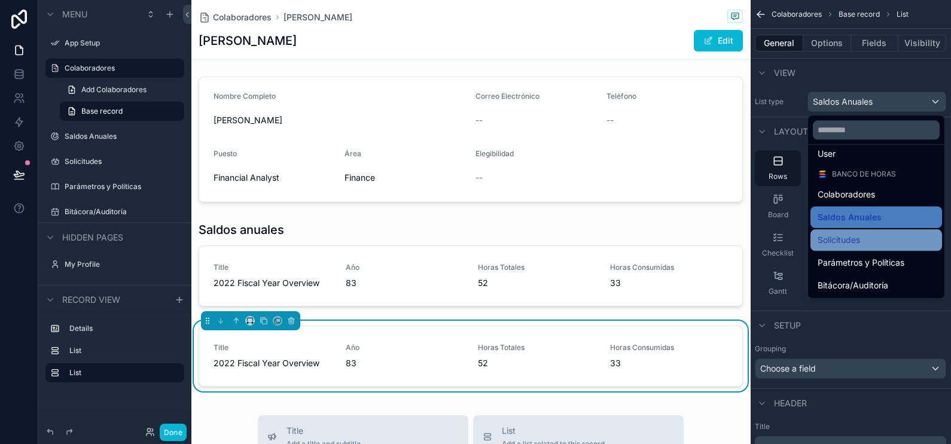
click at [760, 249] on div "Solicitudes" at bounding box center [876, 240] width 132 height 22
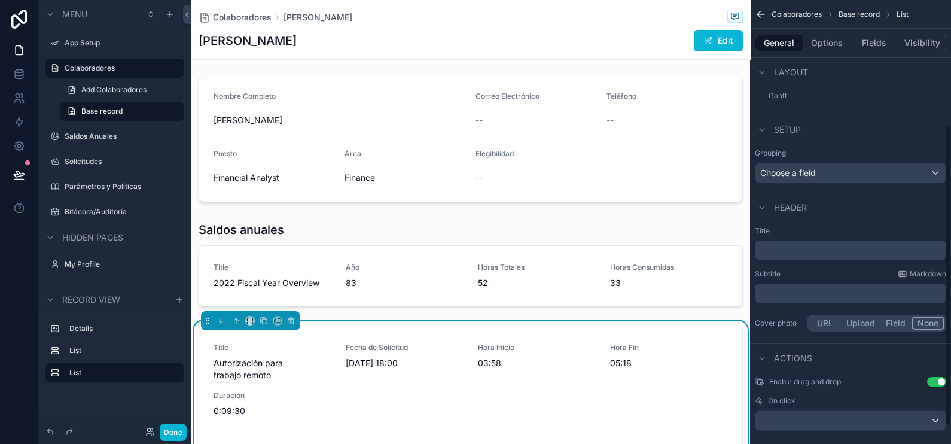
scroll to position [197, 0]
click at [760, 250] on p "﻿" at bounding box center [851, 248] width 184 height 12
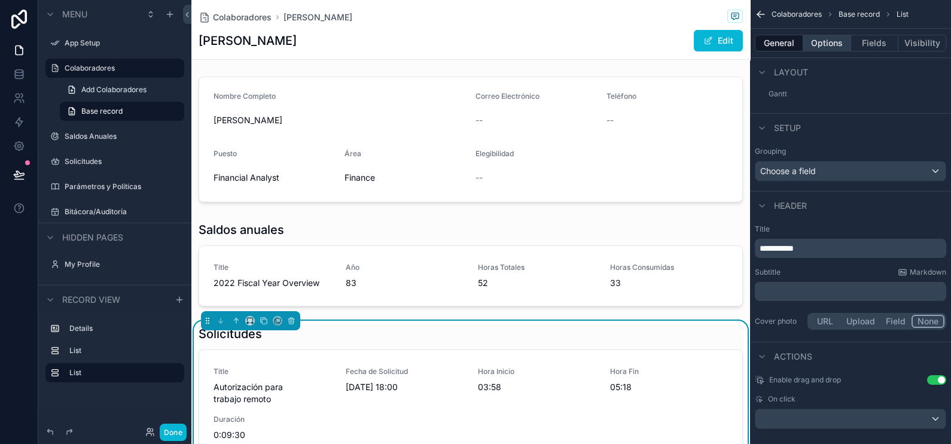
click at [760, 45] on button "Options" at bounding box center [827, 43] width 48 height 17
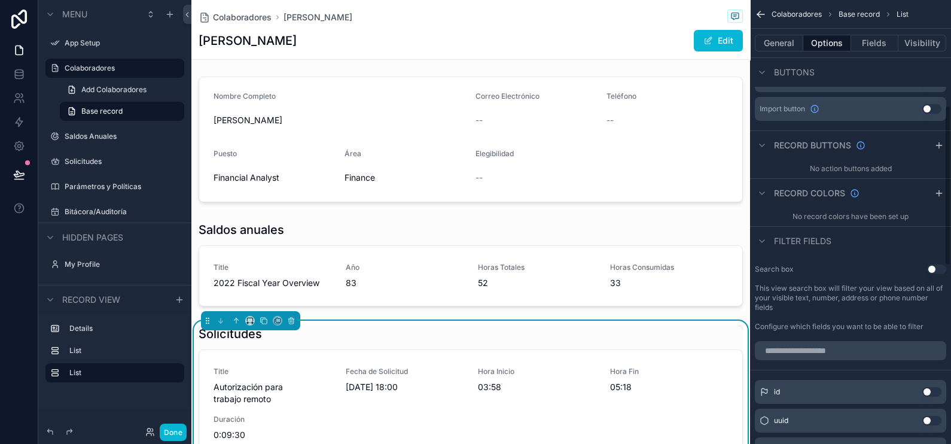
scroll to position [0, 0]
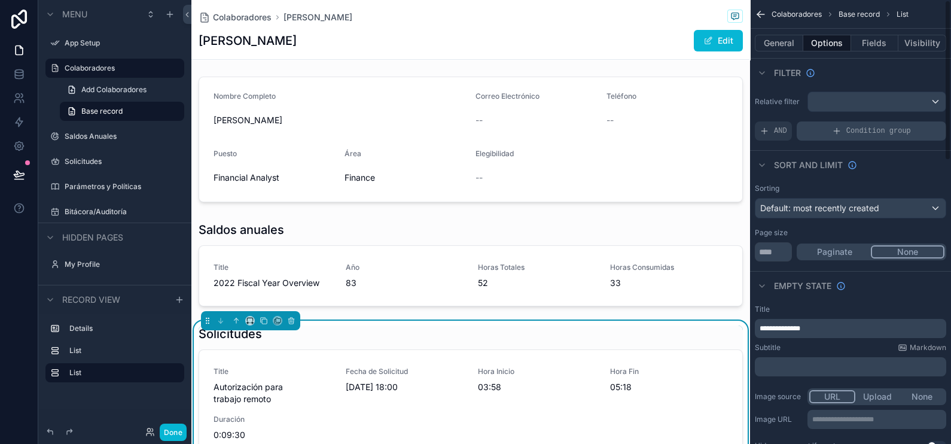
click at [760, 128] on span "Condition group" at bounding box center [878, 131] width 65 height 10
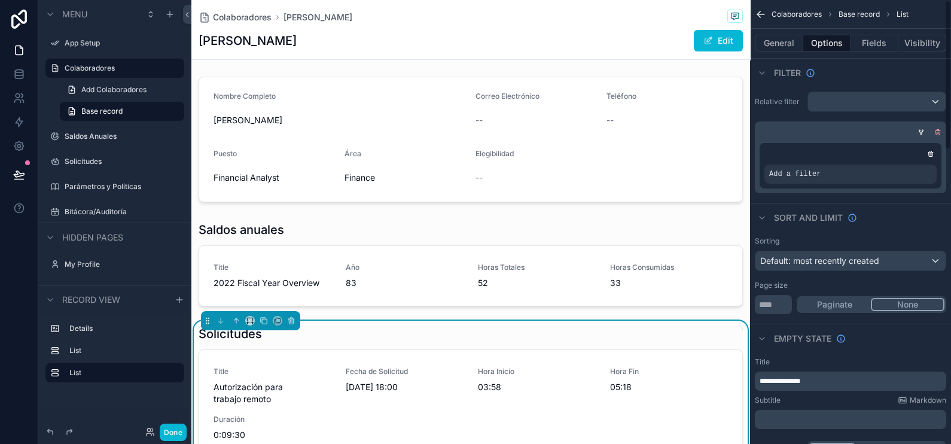
click at [760, 131] on icon "scrollable content" at bounding box center [937, 132] width 7 height 7
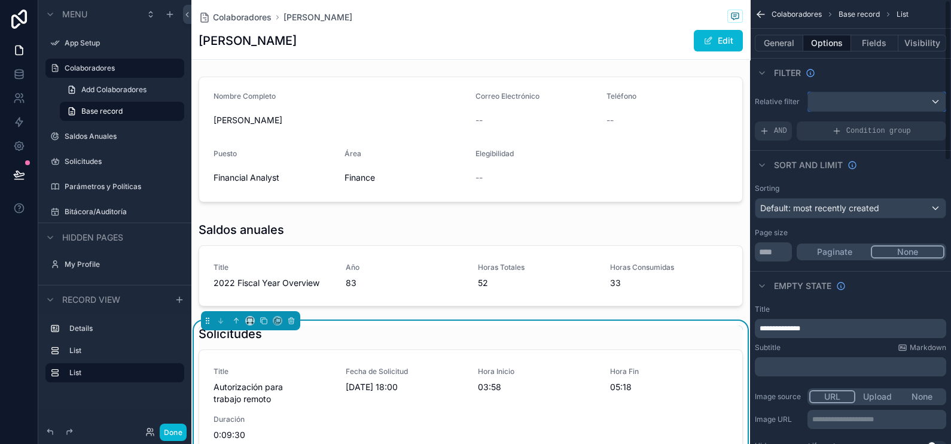
click at [760, 104] on div "scrollable content" at bounding box center [877, 101] width 138 height 19
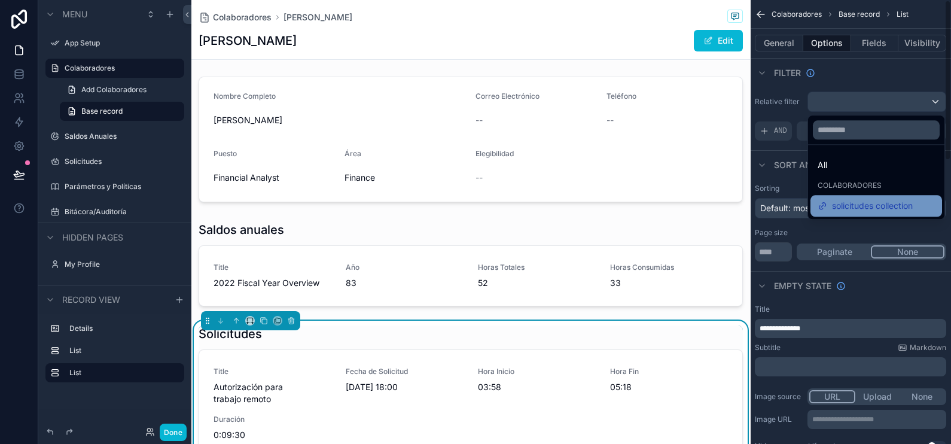
click at [760, 207] on span "solicitudes collection" at bounding box center [872, 206] width 81 height 14
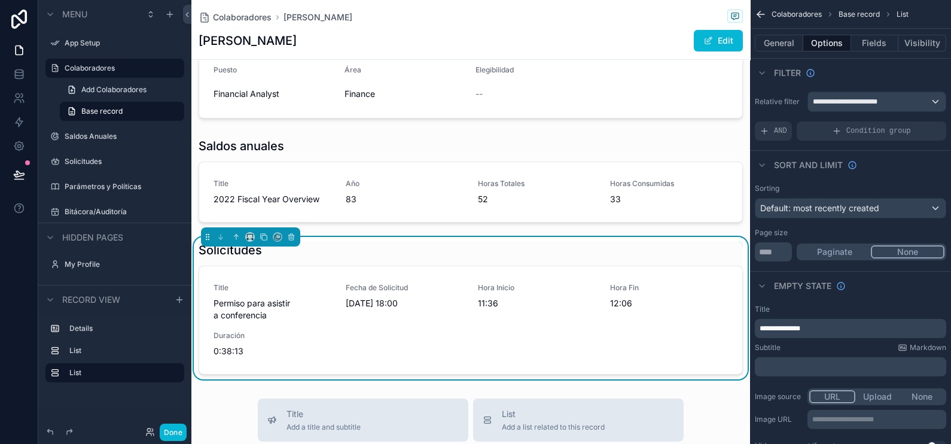
scroll to position [87, 0]
click at [760, 44] on button "Fields" at bounding box center [875, 43] width 48 height 17
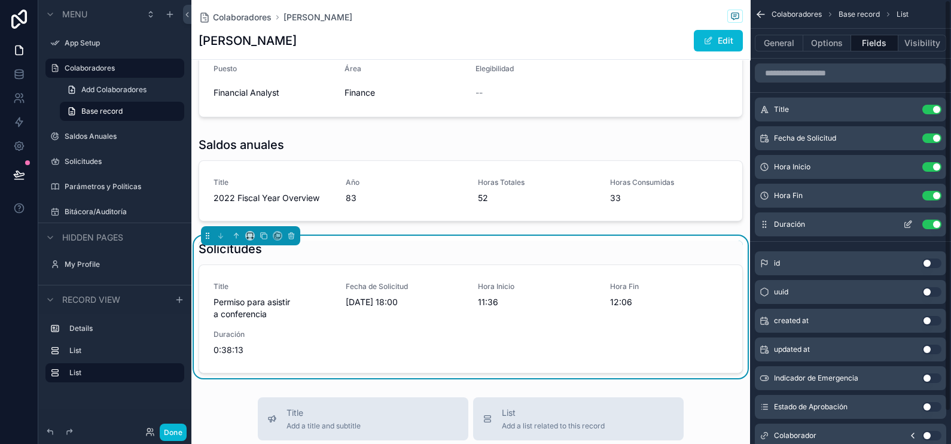
click at [760, 222] on button "Use setting" at bounding box center [931, 224] width 19 height 10
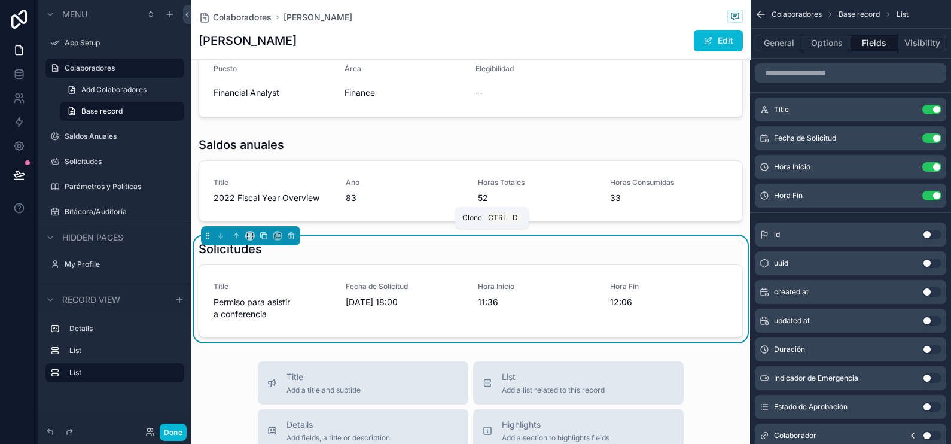
click at [265, 236] on icon "scrollable content" at bounding box center [263, 235] width 8 height 8
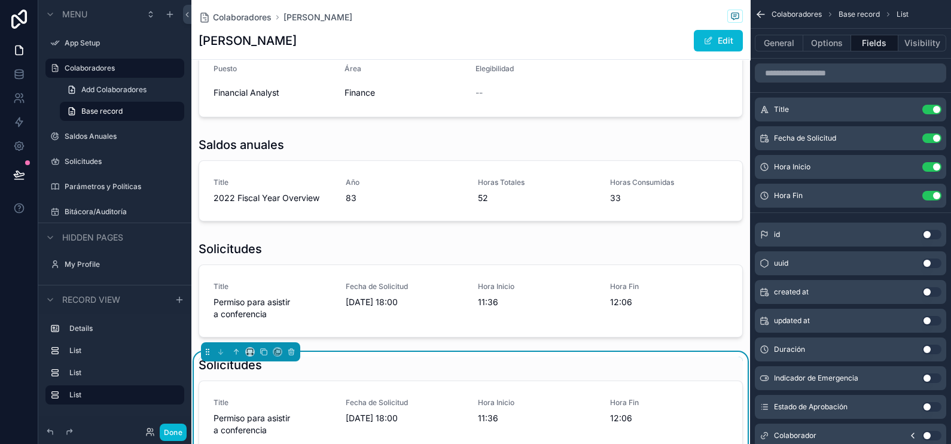
click at [612, 355] on div "Solicitudes" at bounding box center [471, 364] width 544 height 17
click at [609, 355] on div "Solicitudes" at bounding box center [471, 364] width 544 height 17
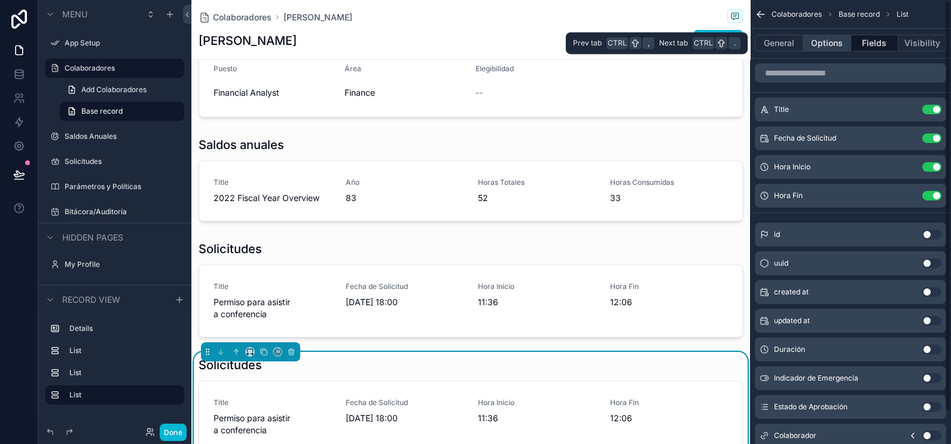
click at [760, 43] on button "Options" at bounding box center [827, 43] width 48 height 17
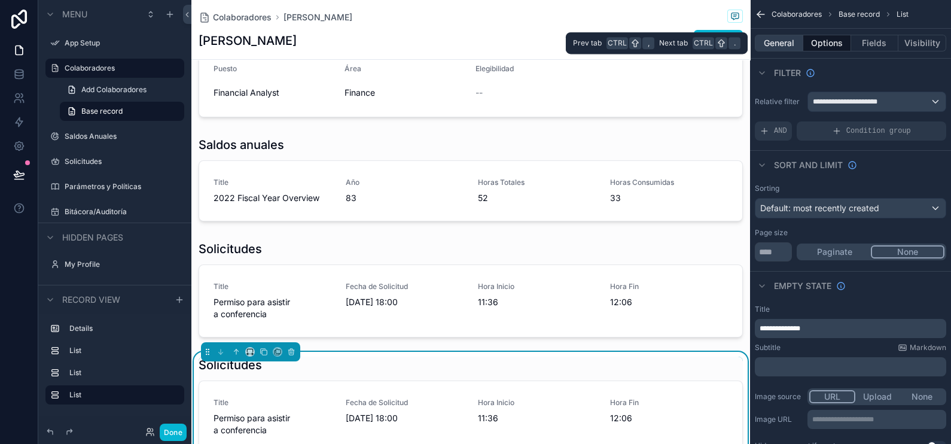
click at [760, 42] on button "General" at bounding box center [779, 43] width 48 height 17
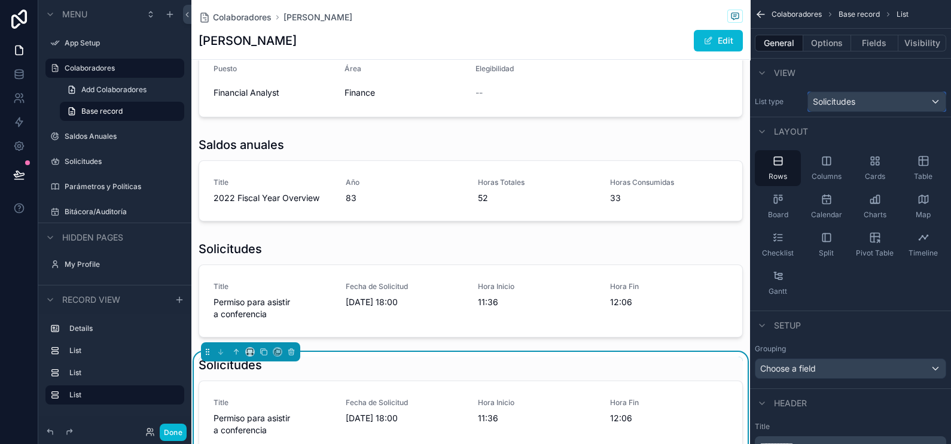
click at [760, 102] on div "Solicitudes" at bounding box center [877, 101] width 138 height 19
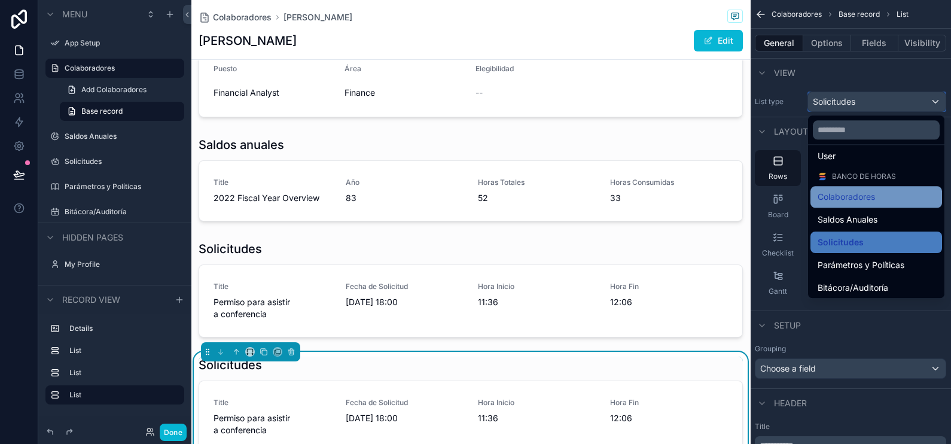
scroll to position [29, 0]
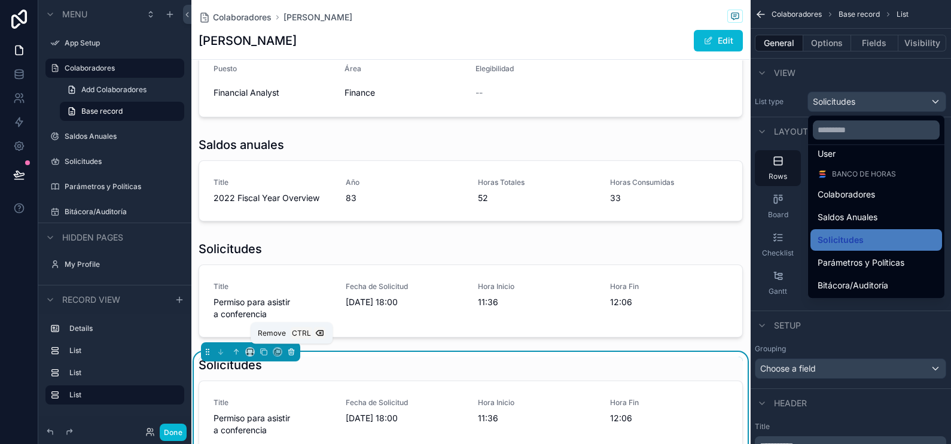
click at [291, 355] on button "scrollable content" at bounding box center [291, 351] width 13 height 13
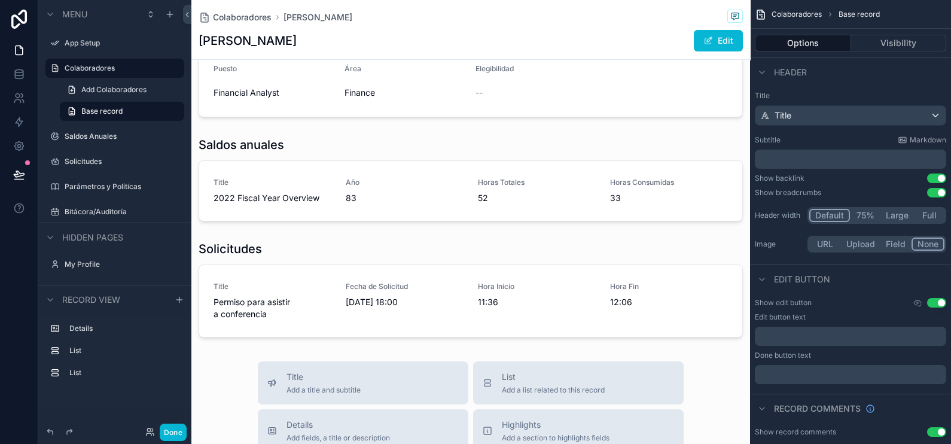
scroll to position [0, 0]
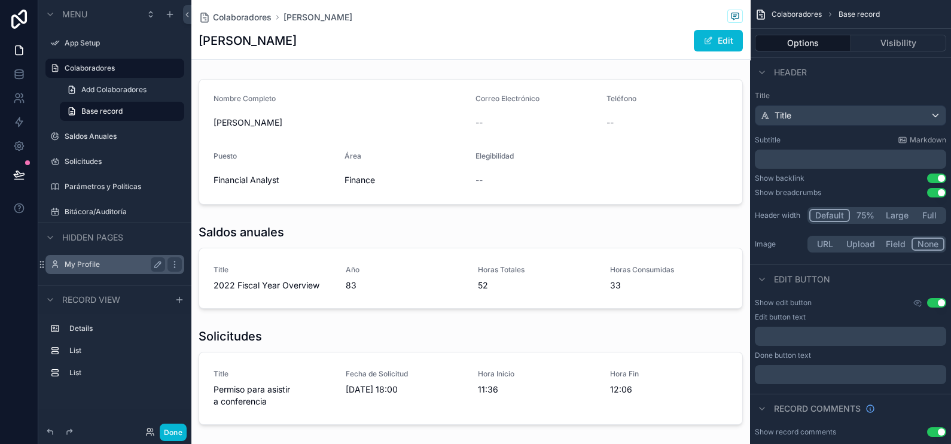
click at [125, 270] on div "My Profile" at bounding box center [115, 264] width 100 height 14
click at [105, 267] on label "My Profile" at bounding box center [113, 264] width 96 height 10
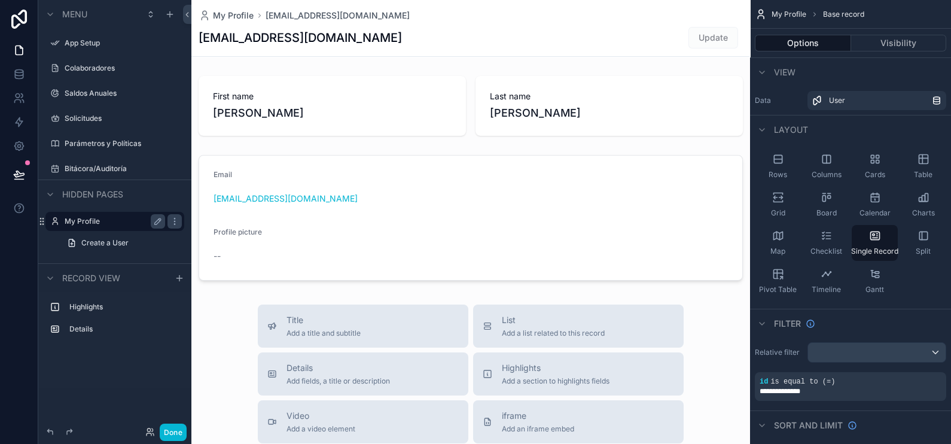
click at [96, 355] on div "Highlights Details" at bounding box center [114, 340] width 153 height 96
click at [128, 61] on div "Colaboradores" at bounding box center [115, 68] width 100 height 14
click at [97, 71] on label "Colaboradores" at bounding box center [113, 68] width 96 height 10
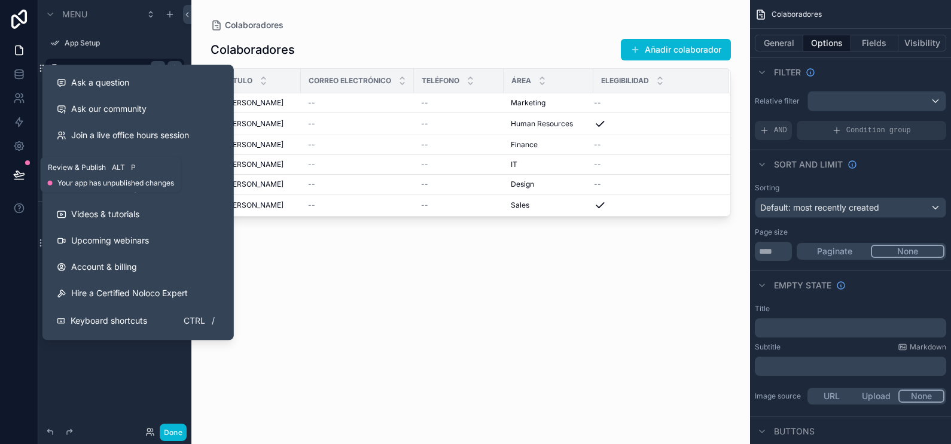
click at [21, 173] on icon at bounding box center [19, 174] width 10 height 6
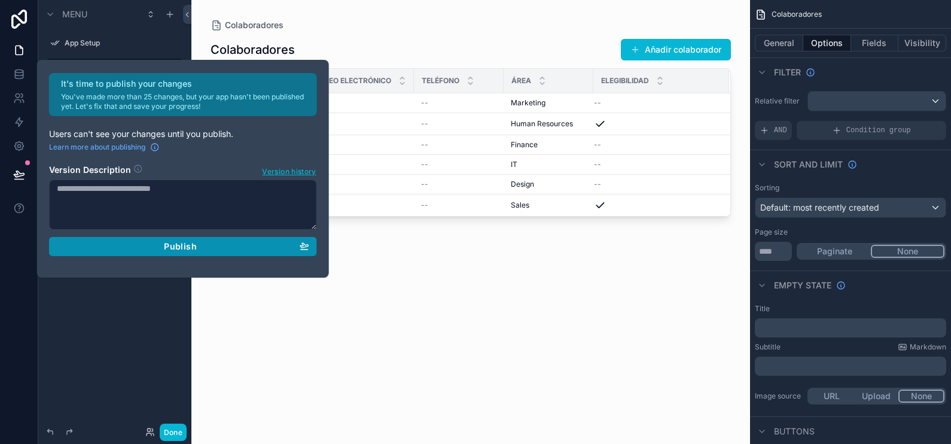
click at [155, 237] on button "Publish" at bounding box center [183, 246] width 268 height 19
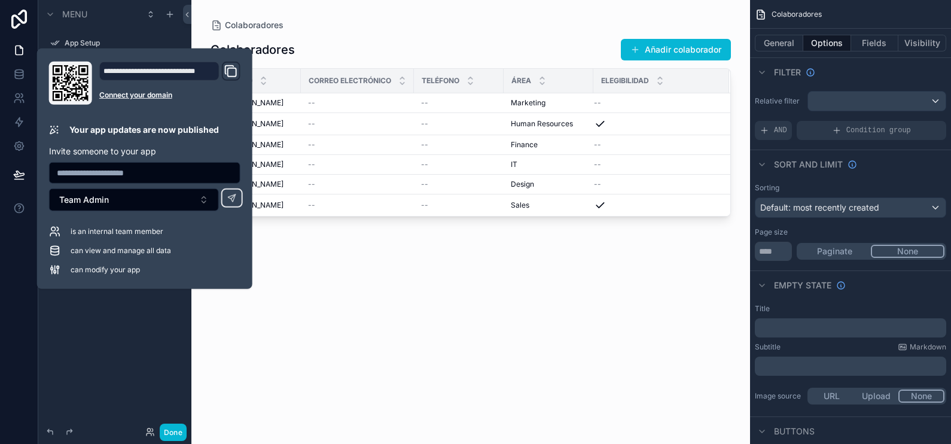
click at [402, 27] on div "scrollable content" at bounding box center [470, 214] width 558 height 429
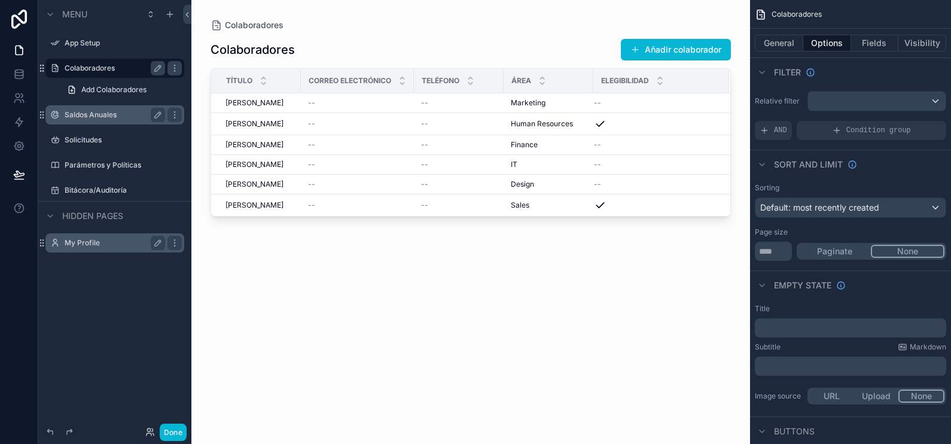
click at [113, 117] on label "Saldos Anuales" at bounding box center [113, 115] width 96 height 10
